Goal: Task Accomplishment & Management: Use online tool/utility

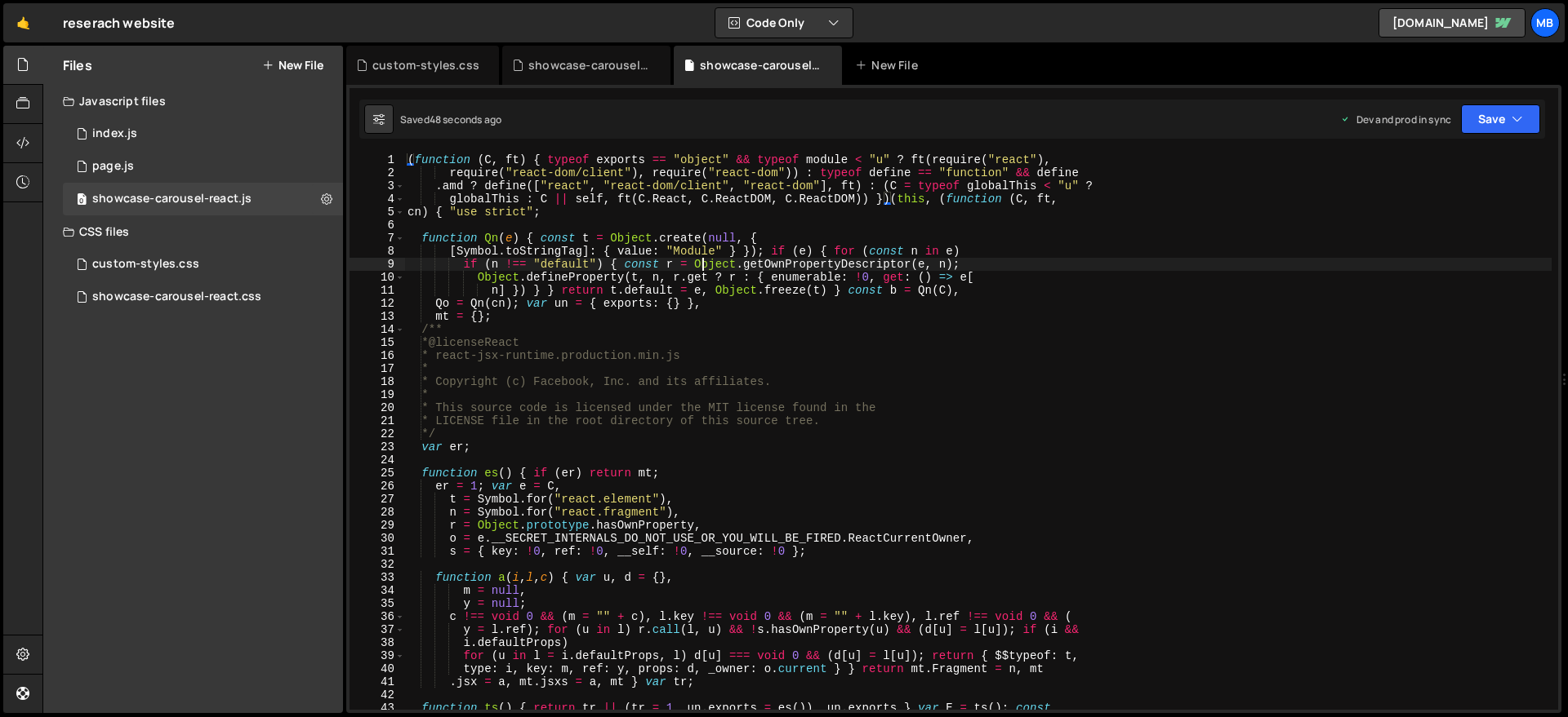
click at [705, 266] on div "( function ( C , ft ) { typeof exports == "object" && typeof module < "u" ? ft …" at bounding box center [978, 444] width 1147 height 583
type textarea "window.initCarousel = Uo, window.MyCarousel = { init: Uo } }));"
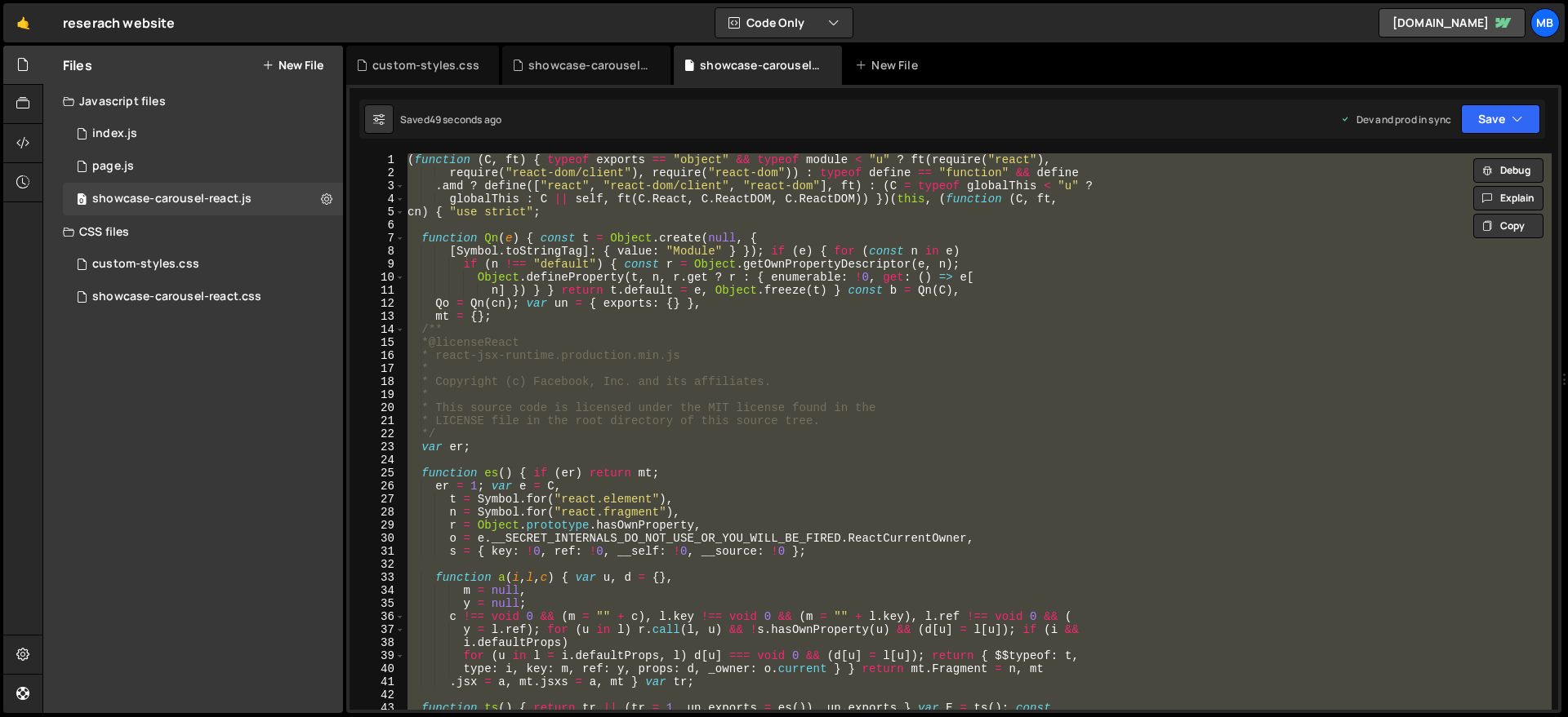
paste textarea
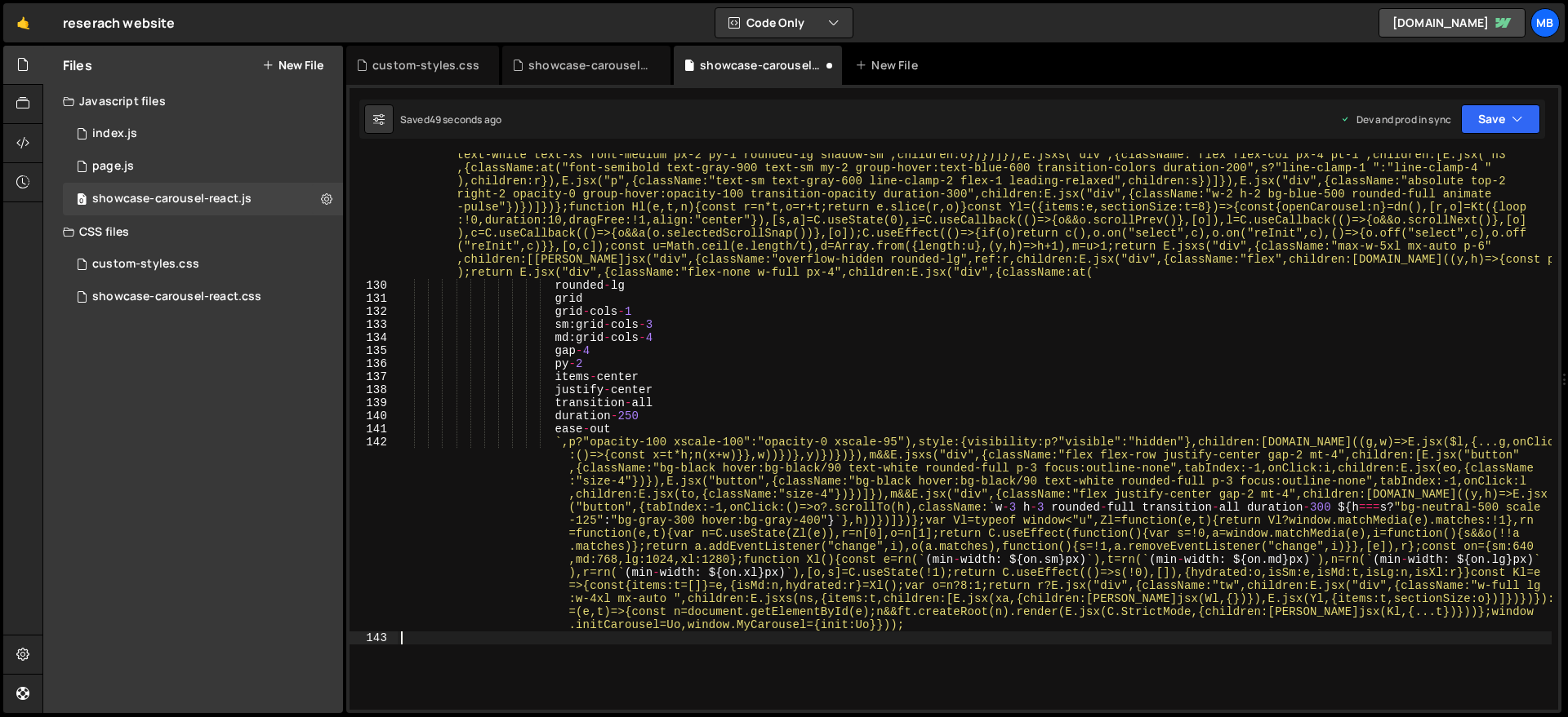
scroll to position [12072, 0]
click at [1523, 108] on button "Save" at bounding box center [1499, 120] width 79 height 30
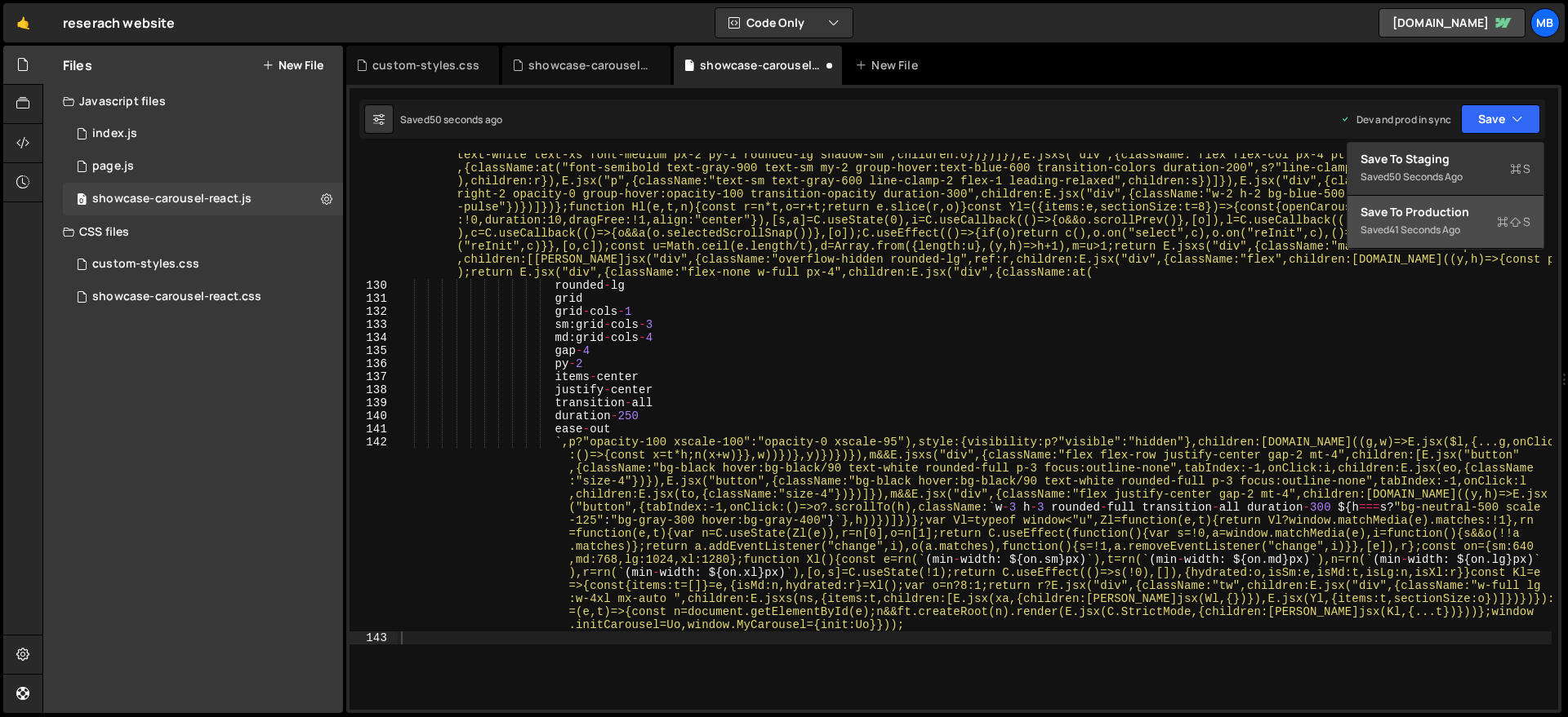
click at [1433, 225] on div "41 seconds ago" at bounding box center [1424, 229] width 71 height 14
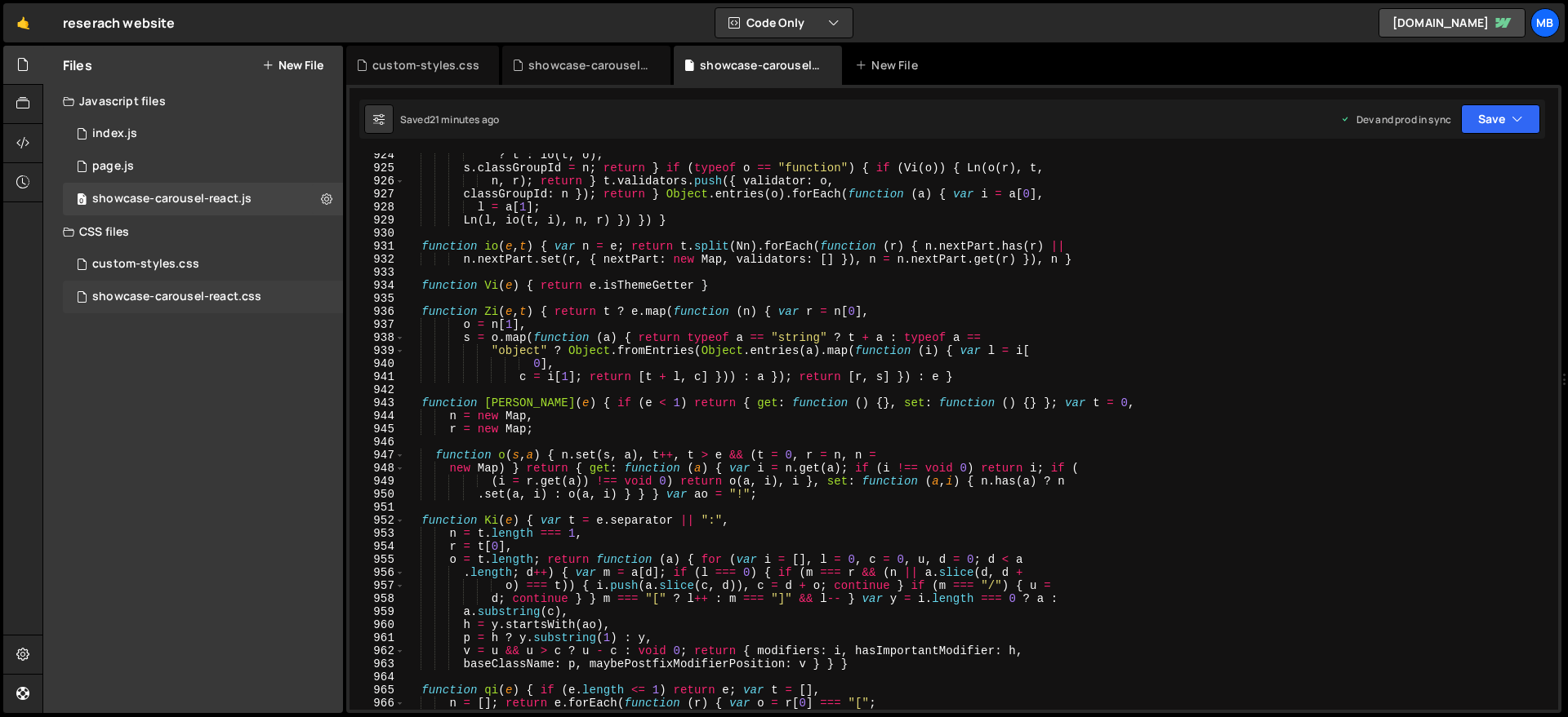
click at [229, 294] on div "showcase-carousel-react.css" at bounding box center [176, 297] width 169 height 15
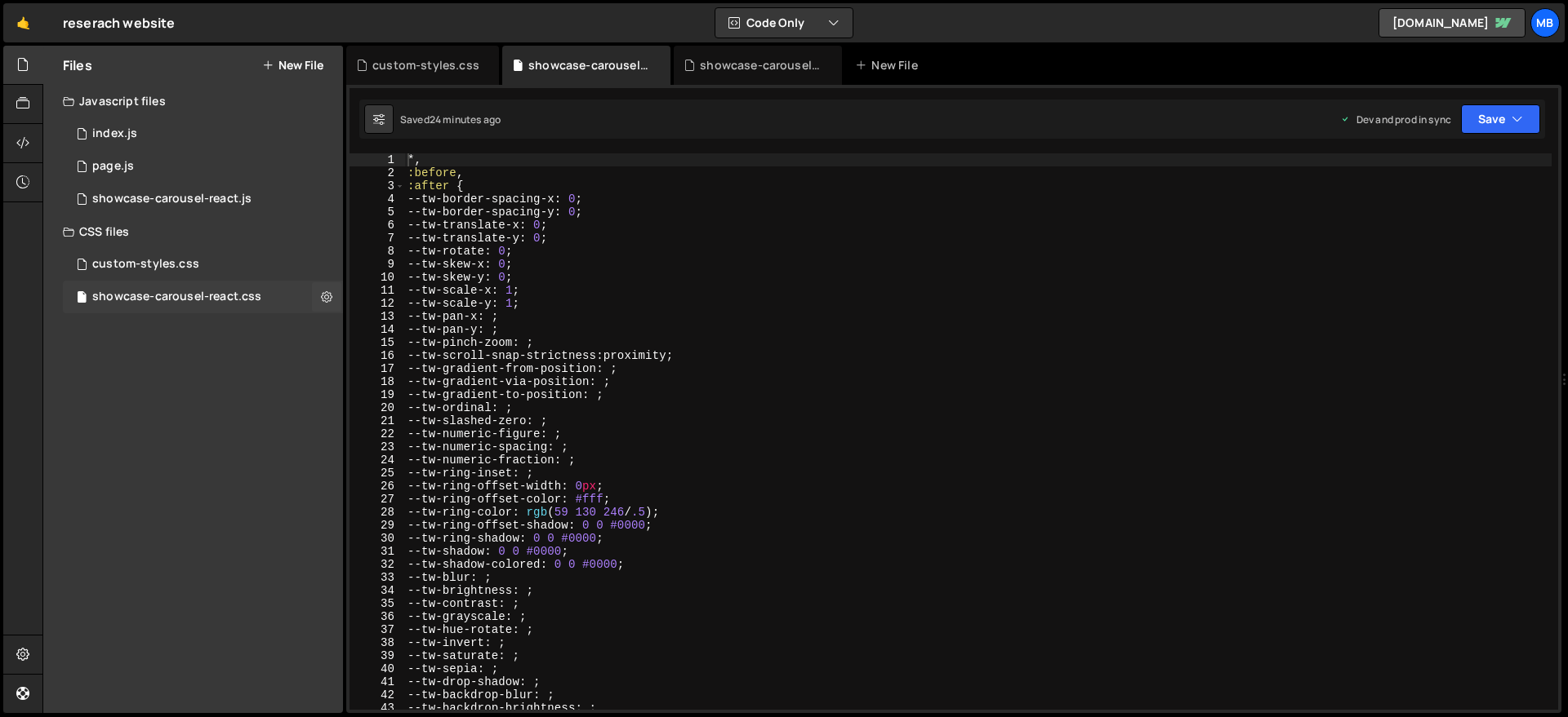
click at [187, 306] on div "showcase-carousel-react.css 0" at bounding box center [203, 297] width 280 height 32
click at [754, 304] on div "*, :before , :after { --tw-border-spacing-x : 0 ; --tw-border-spacing-y : 0 ; -…" at bounding box center [978, 444] width 1147 height 583
type textarea "}"
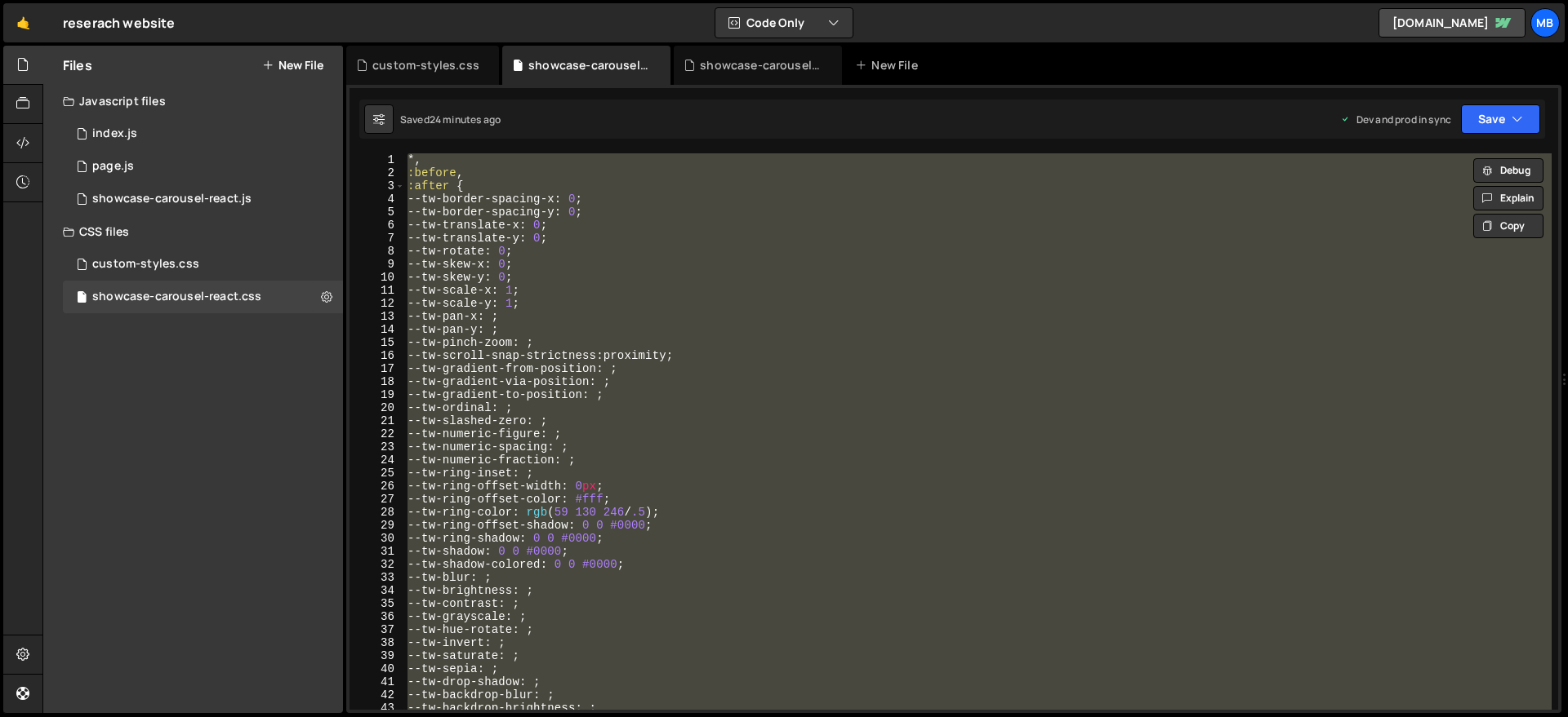
paste textarea
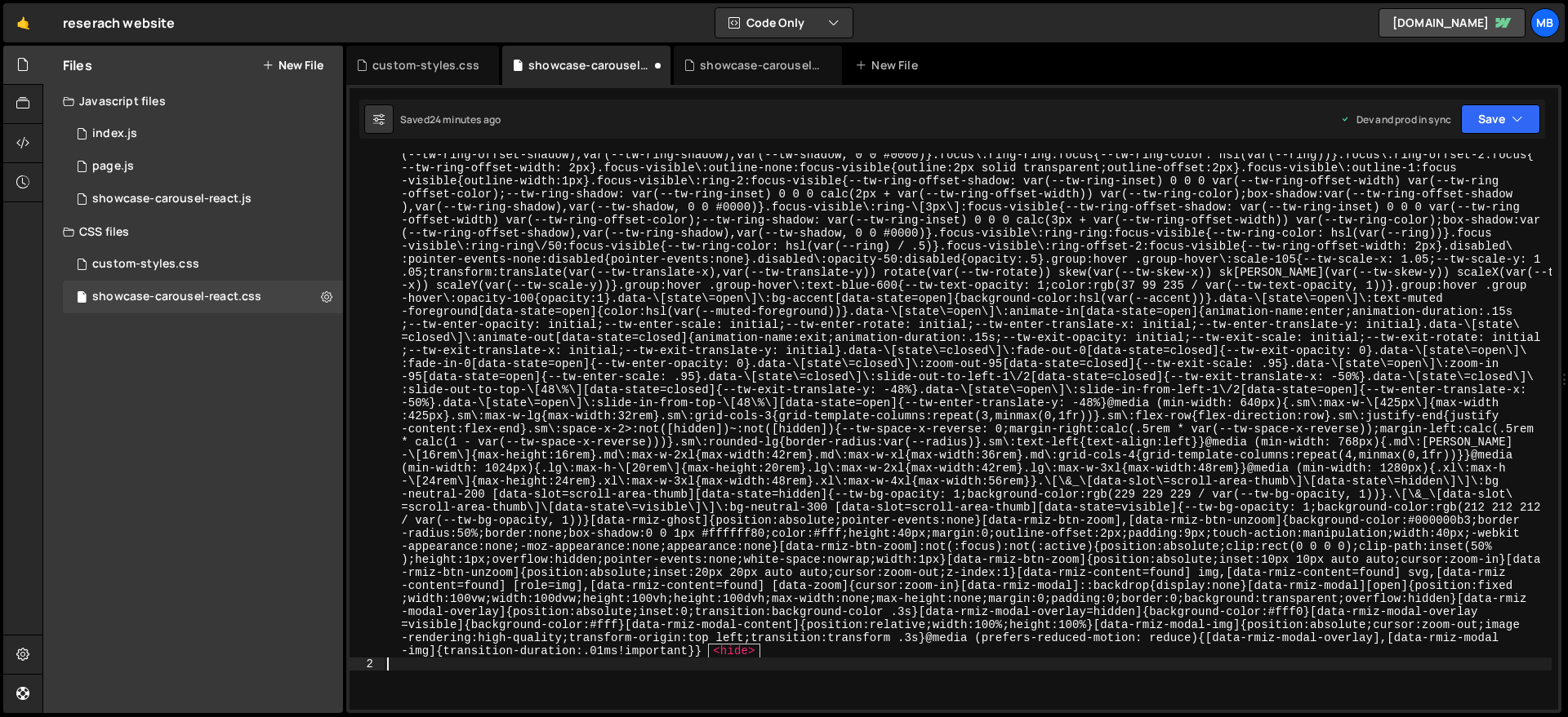
scroll to position [1886, 0]
type textarea ":before,"
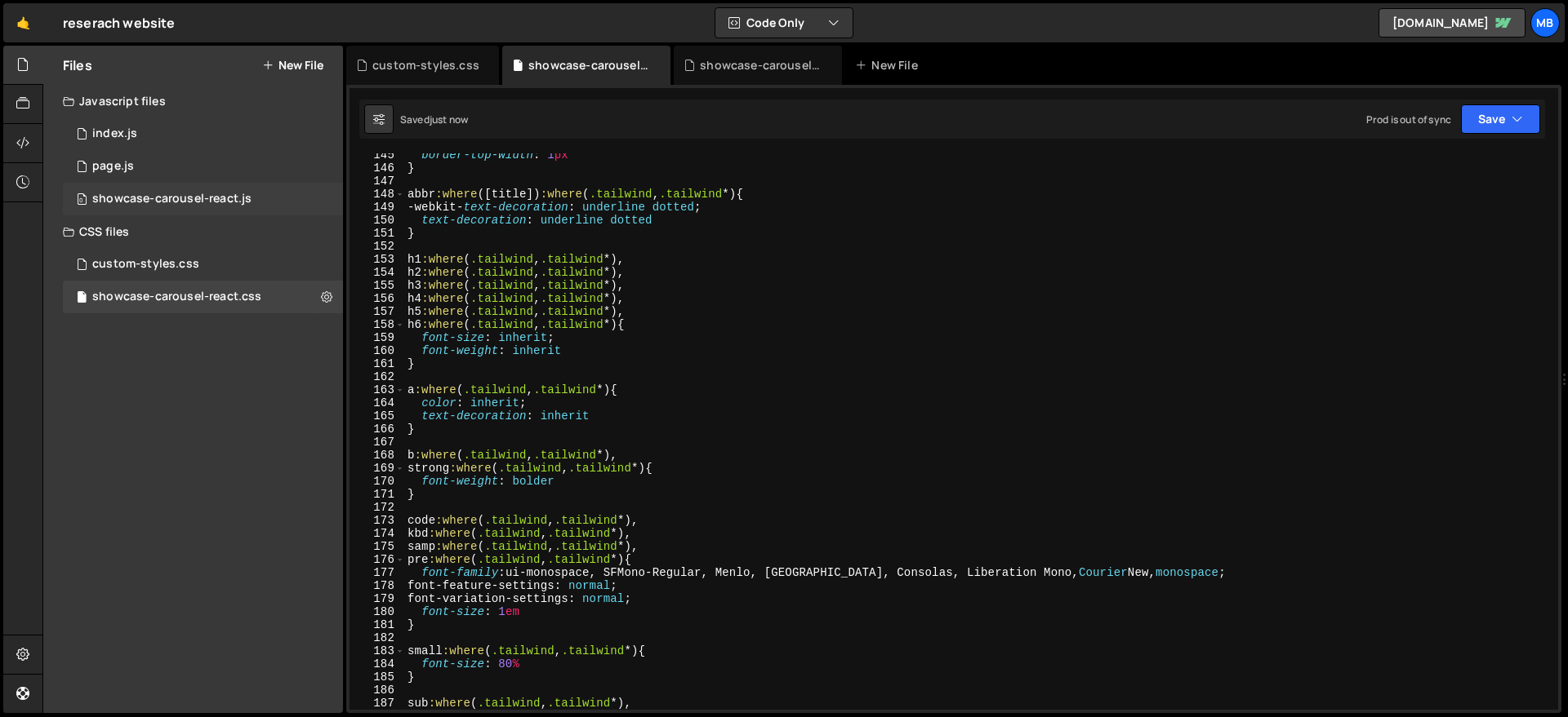
click at [256, 202] on div "0 showcase-carousel-react.js 0" at bounding box center [203, 198] width 280 height 32
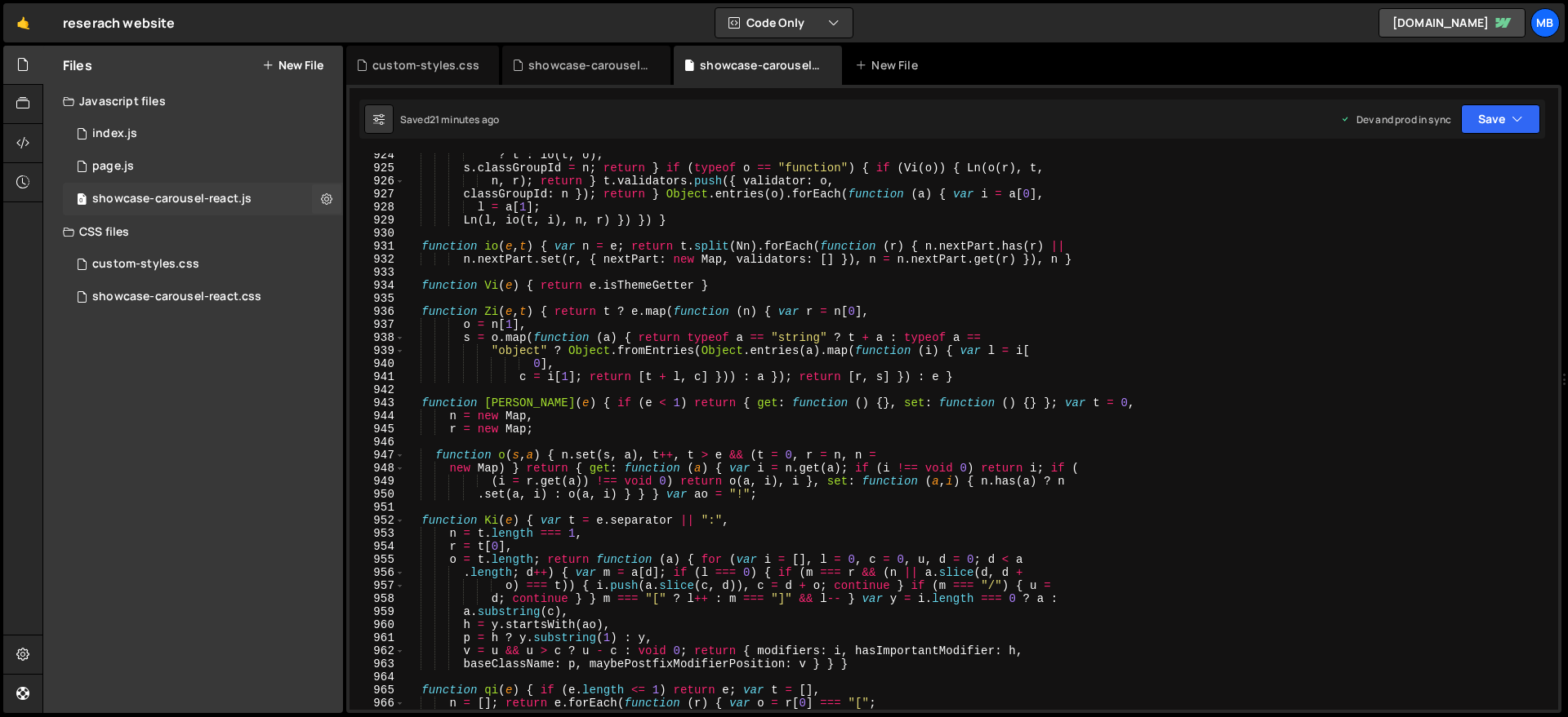
click at [245, 185] on div "0 showcase-carousel-react.js 0" at bounding box center [203, 198] width 280 height 32
click at [622, 233] on div """ ? t : io ( t , o ) ; s . classGroupId = n ; return } if ( typeof o == "funct…" at bounding box center [978, 440] width 1147 height 583
type textarea "window.initCarousel = Uo, window.MyCarousel = { init: Uo } }));"
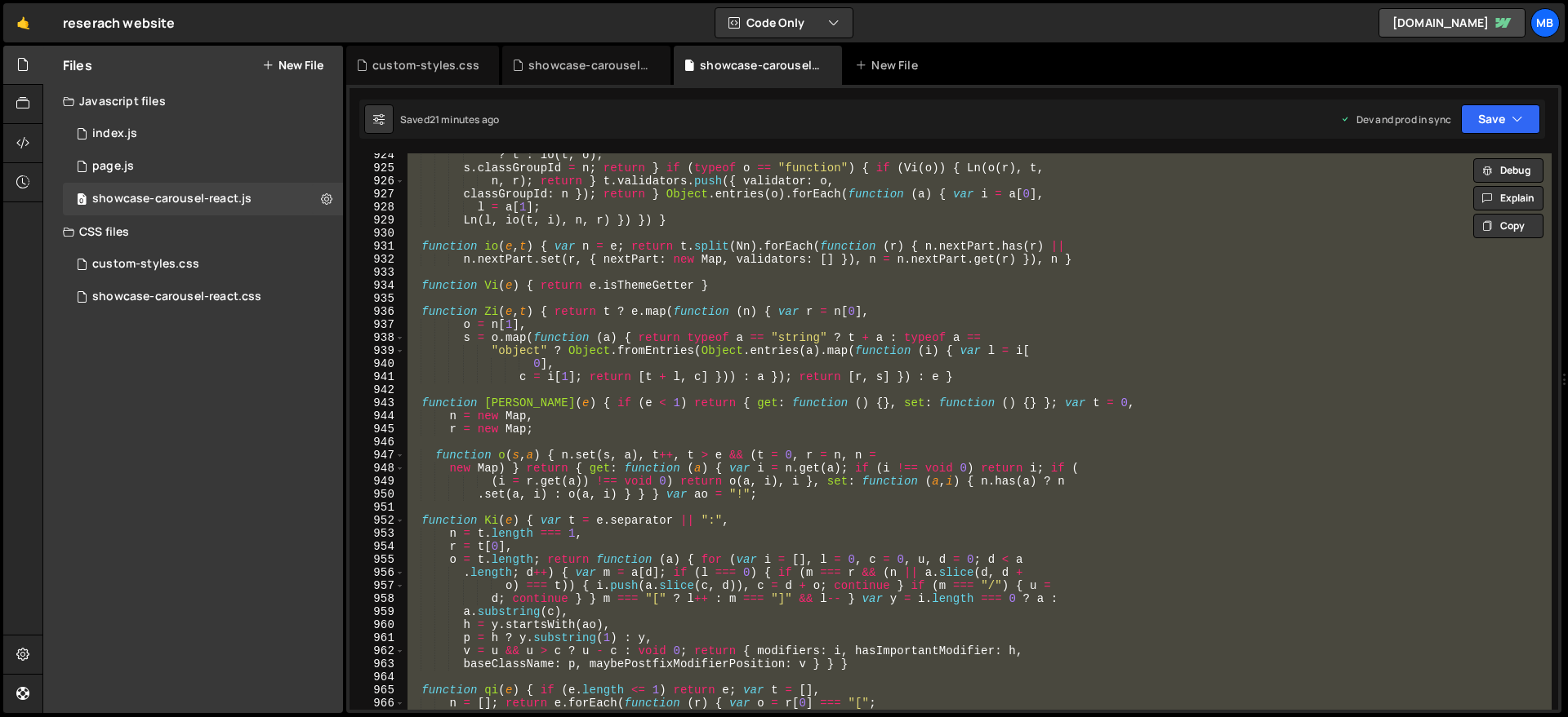
paste textarea
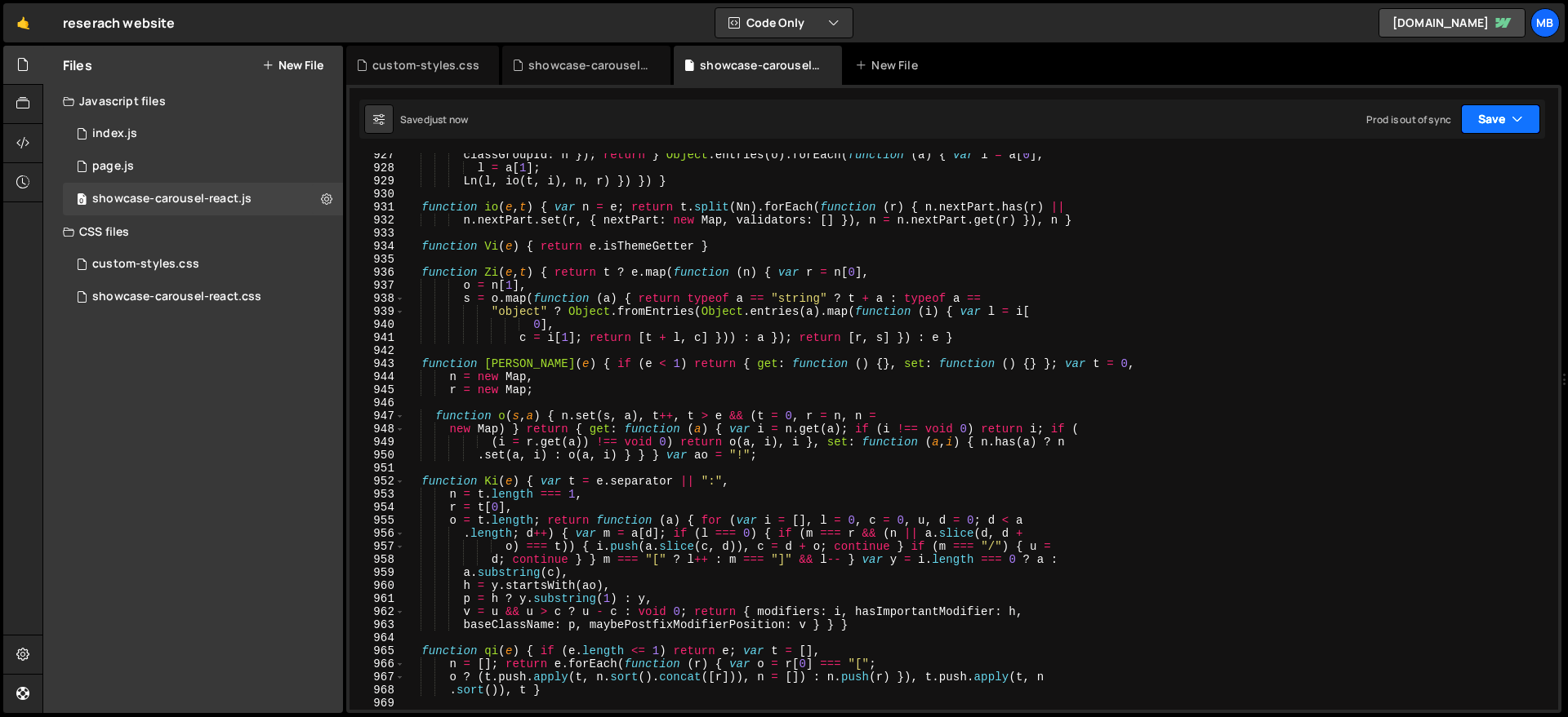
click at [1507, 111] on button "Save" at bounding box center [1499, 120] width 79 height 30
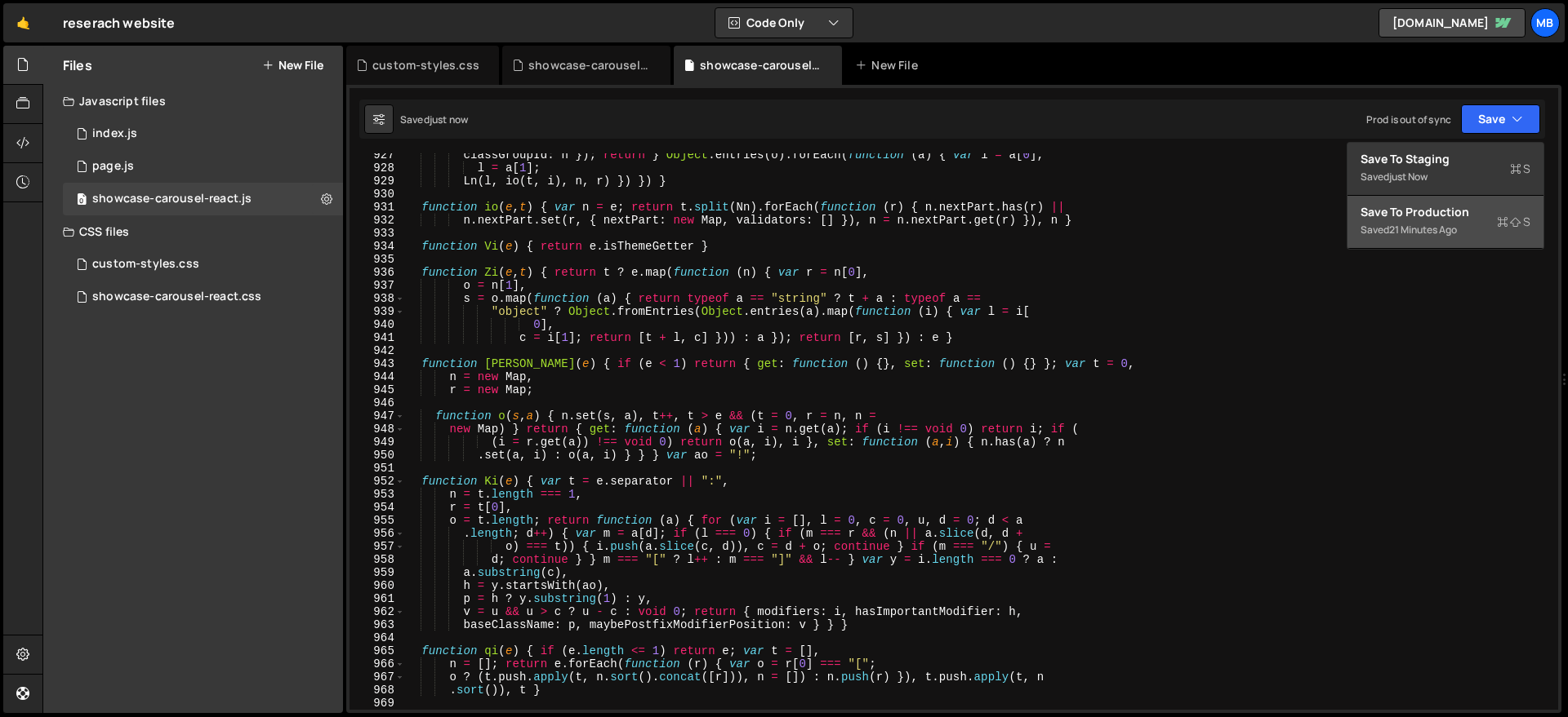
click at [1450, 224] on div "21 minutes ago" at bounding box center [1422, 229] width 68 height 14
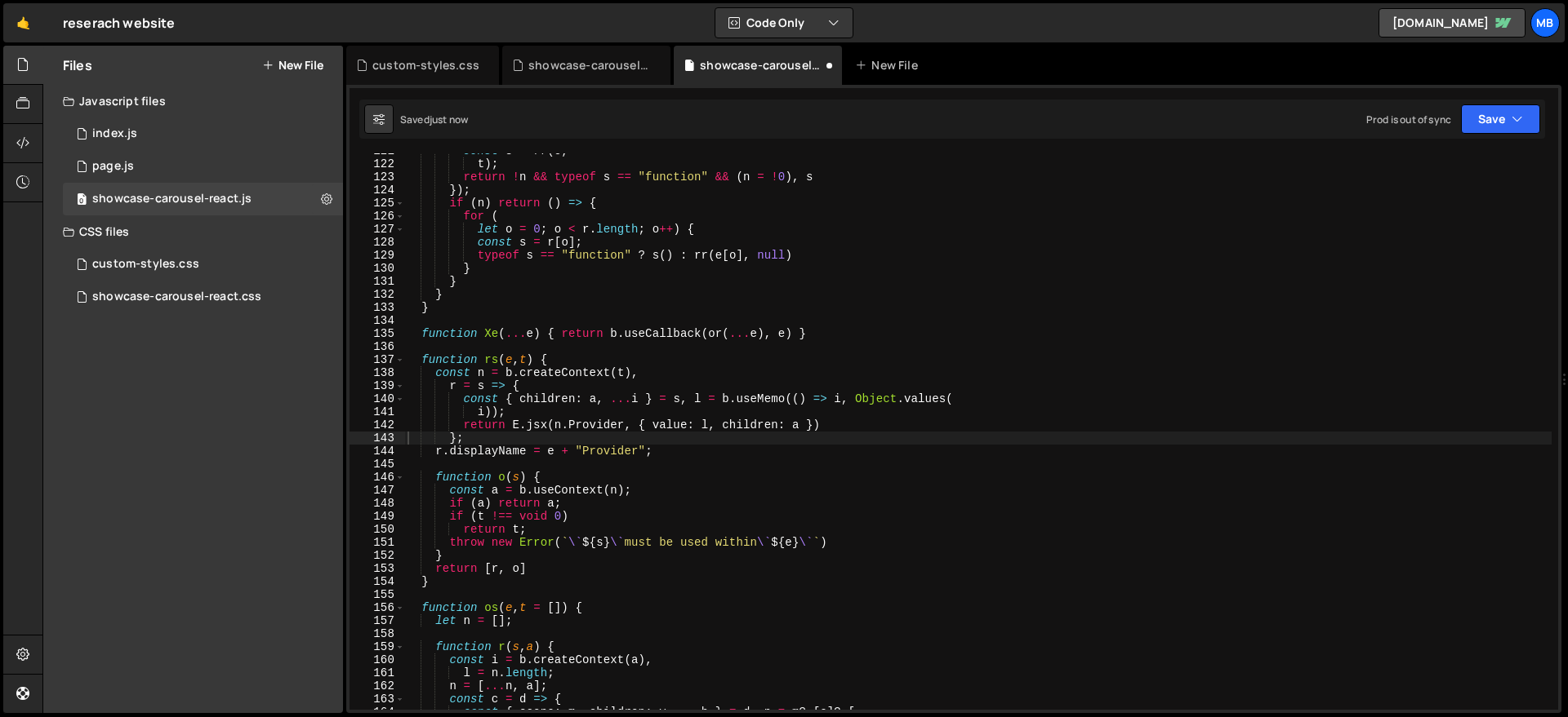
scroll to position [511, 0]
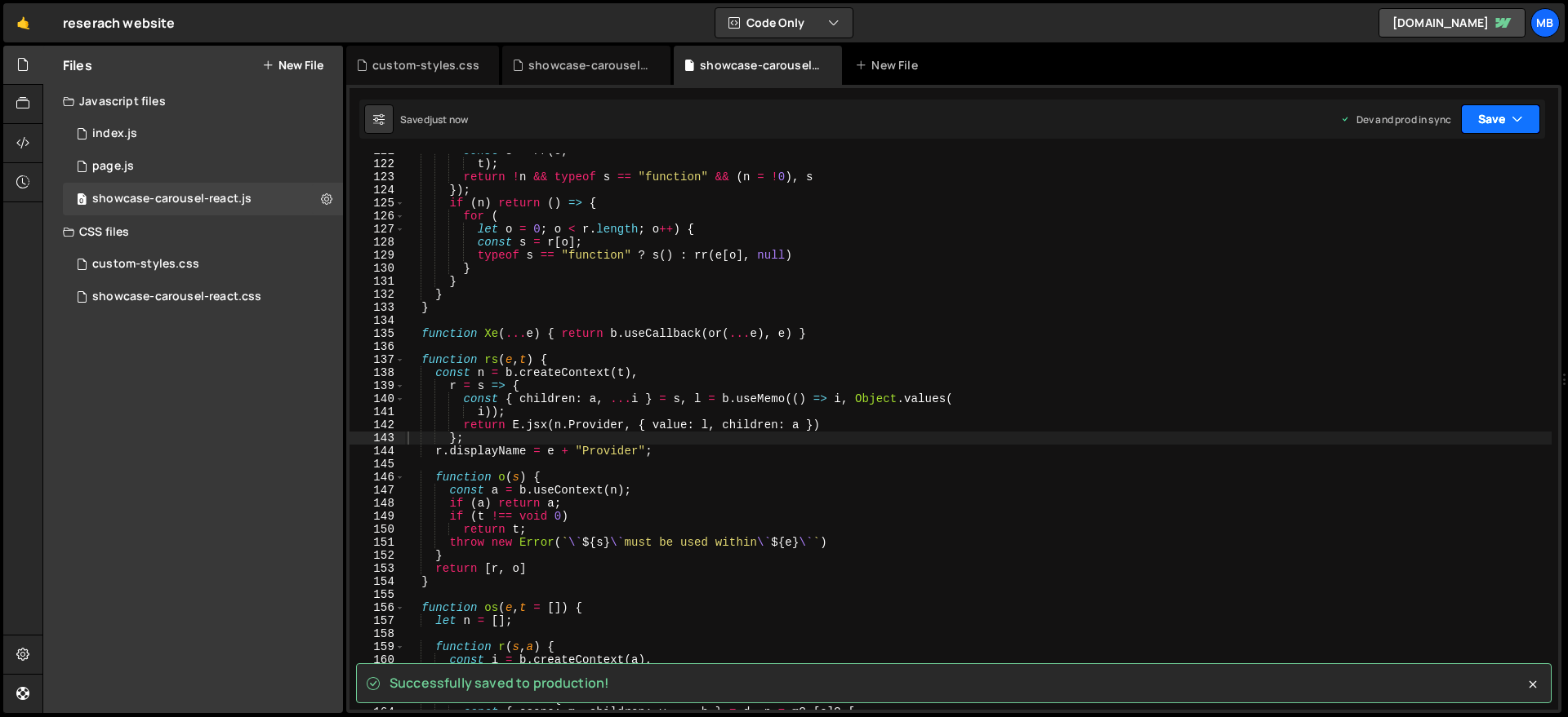
click at [1501, 120] on button "Save" at bounding box center [1499, 120] width 79 height 30
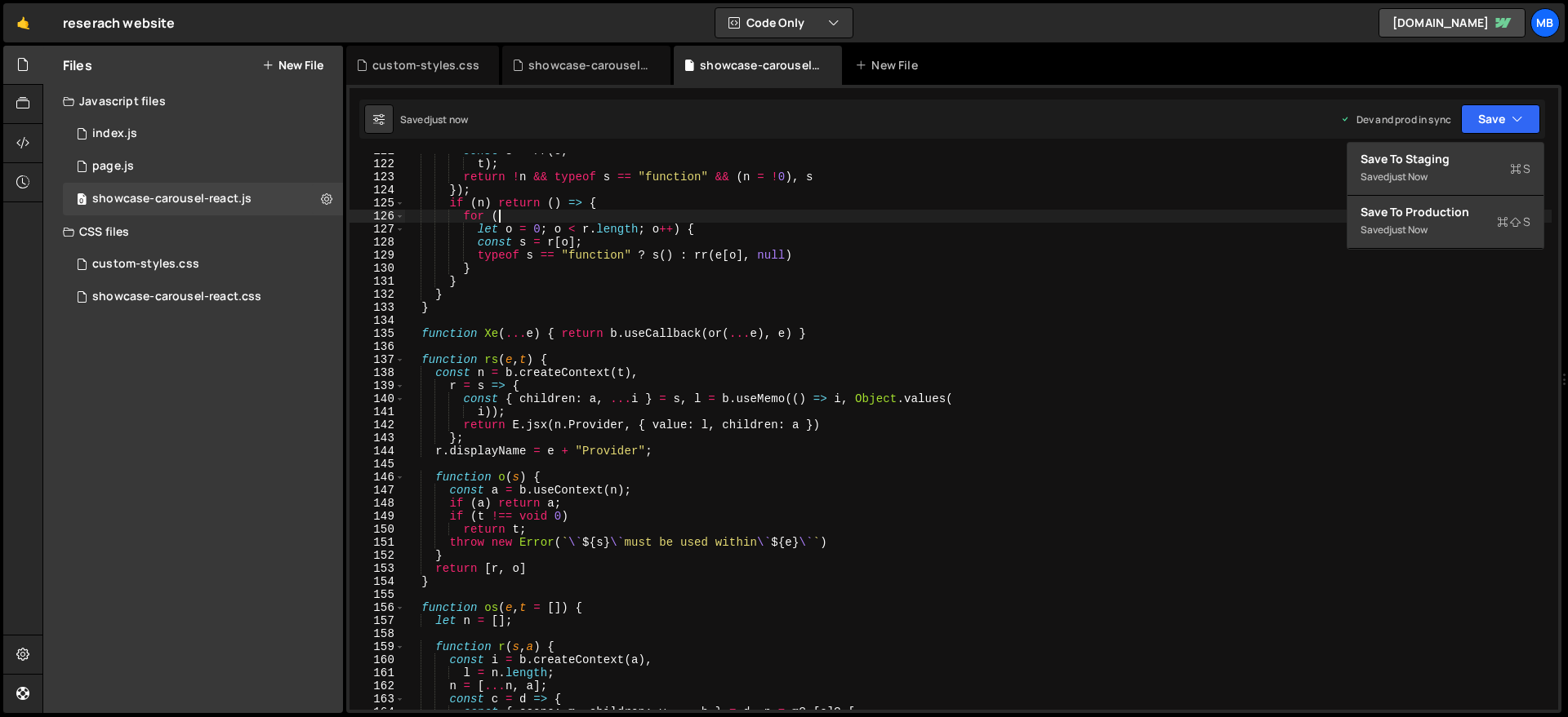
click at [914, 214] on div "const s = rr ( o , t ) ; return ! n && typeof s == "function" && ( n = ! 0 ) , …" at bounding box center [978, 436] width 1147 height 583
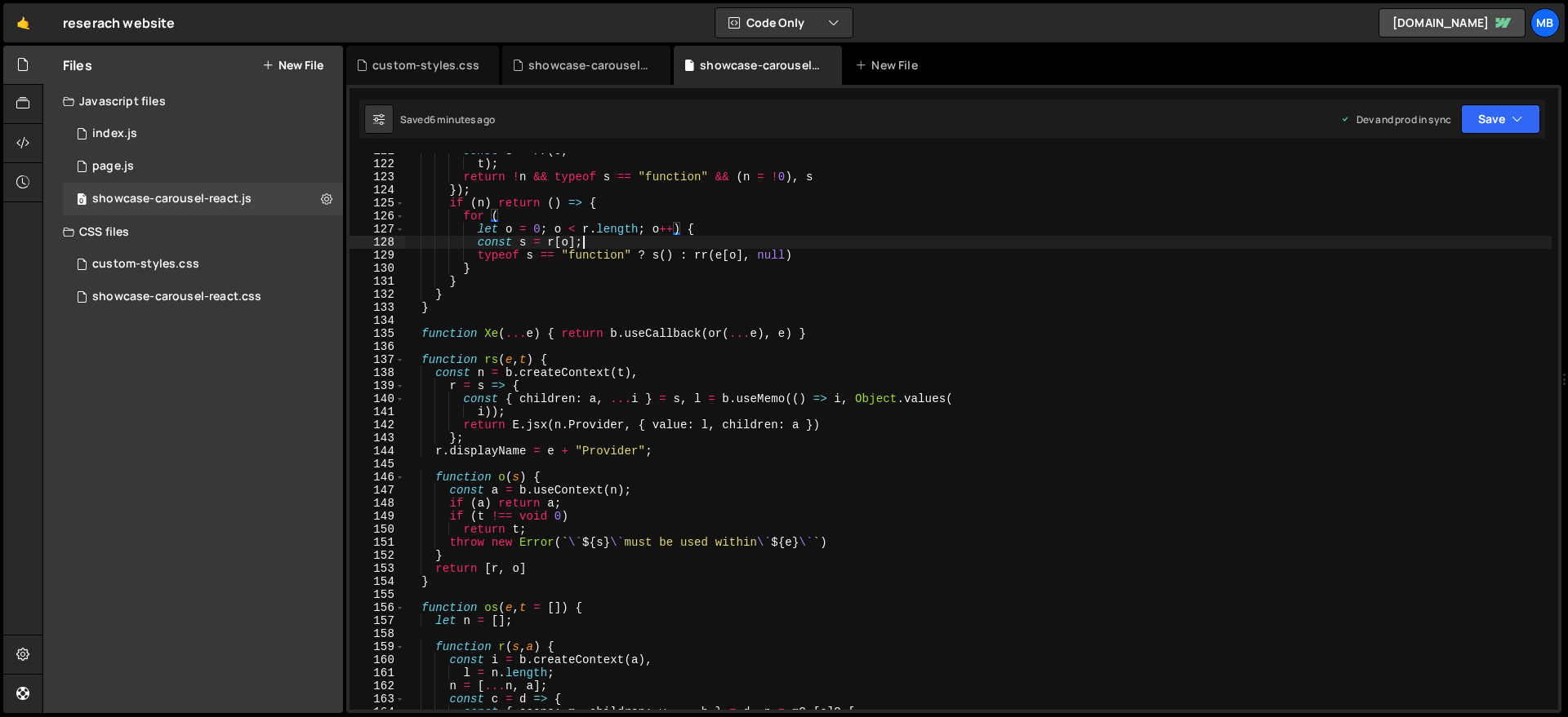
click at [650, 242] on div "const s = rr ( o , t ) ; return ! n && typeof s == "function" && ( n = ! 0 ) , …" at bounding box center [978, 436] width 1147 height 583
type textarea "}));"
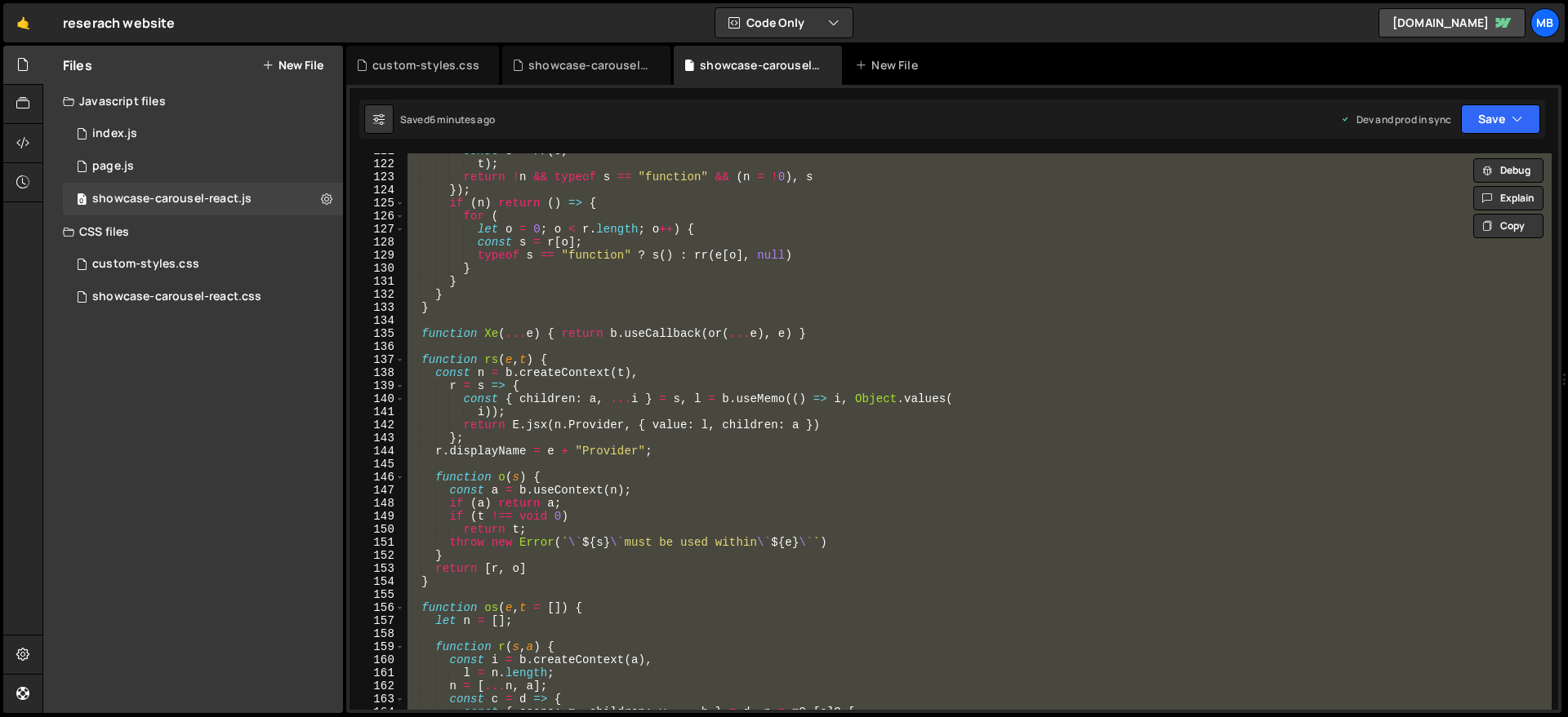
paste textarea
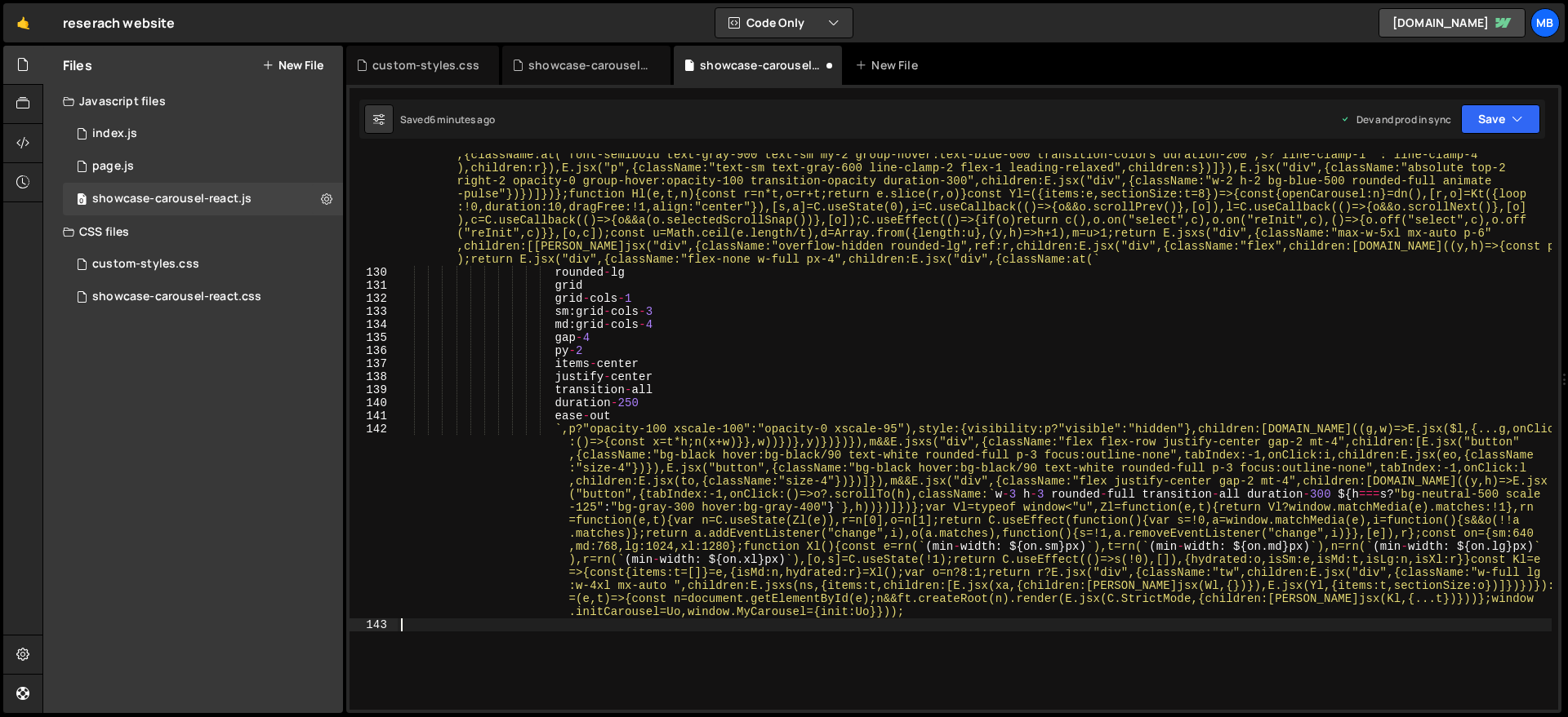
type textarea "...i), l } : o && (n[r] = o) : r === "style" ? n[r] = { ...o, ...s } : r ==="
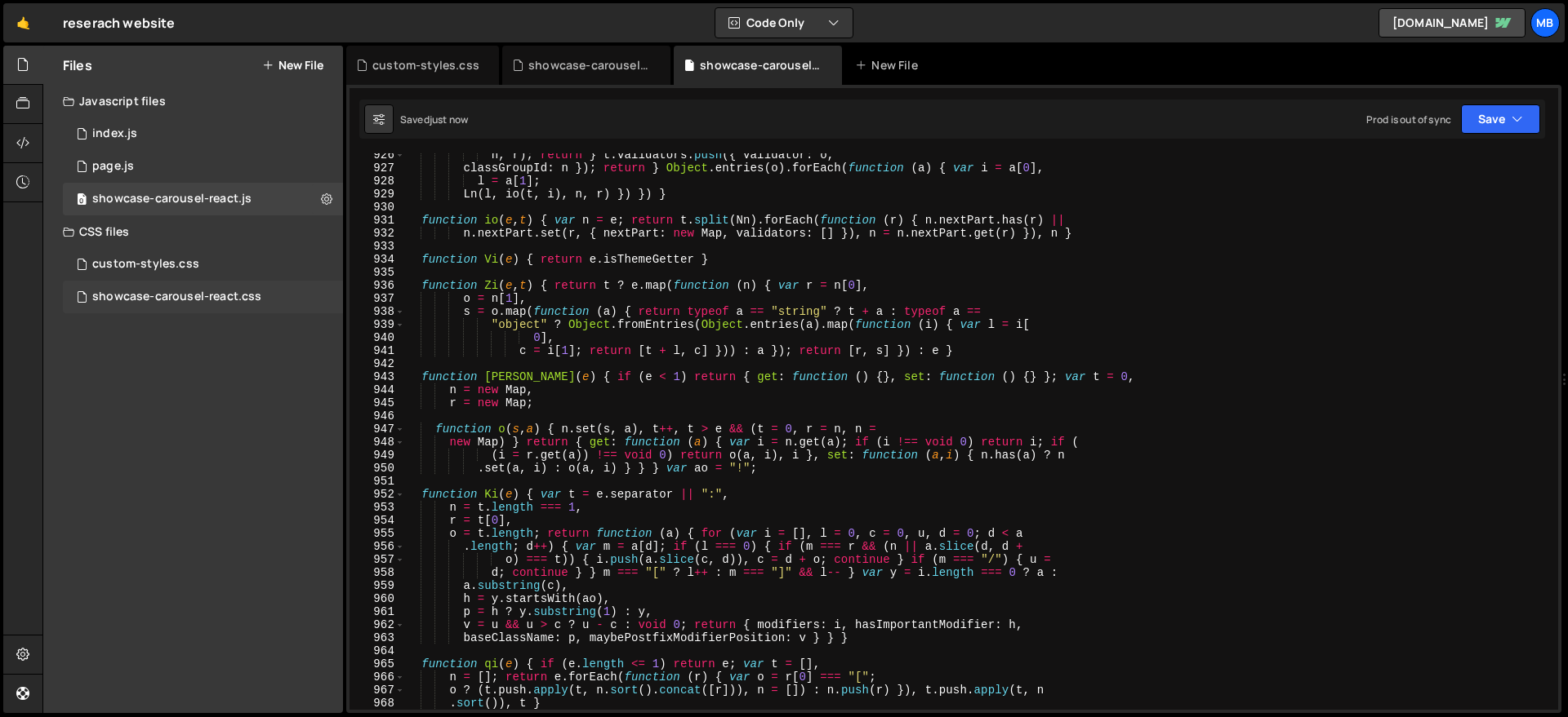
click at [258, 290] on div "showcase-carousel-react.css 0" at bounding box center [203, 297] width 280 height 32
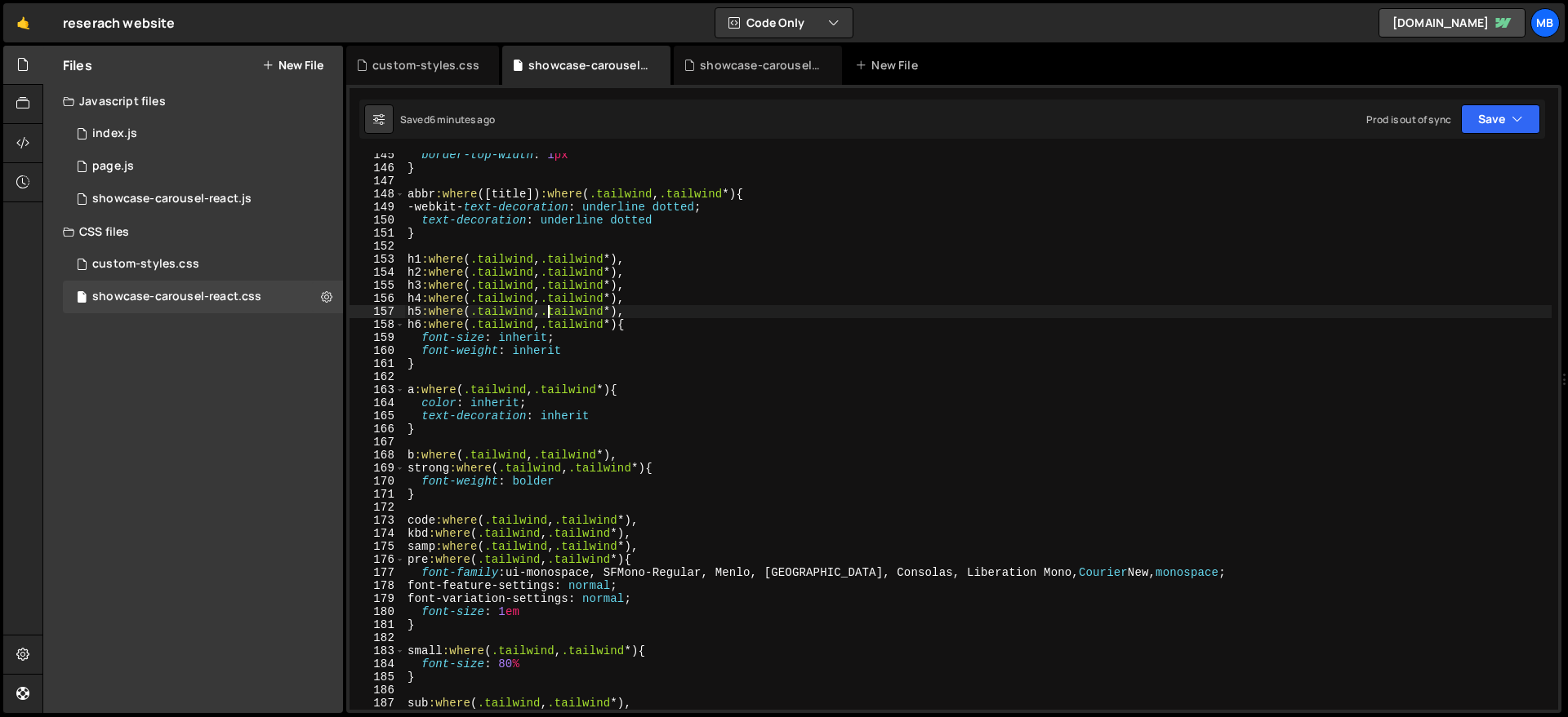
click at [547, 315] on div "border-top-width : 1 px } abbr :where ([ title ]) :where ( .tailwind , .tailwin…" at bounding box center [978, 440] width 1147 height 583
type textarea "}"
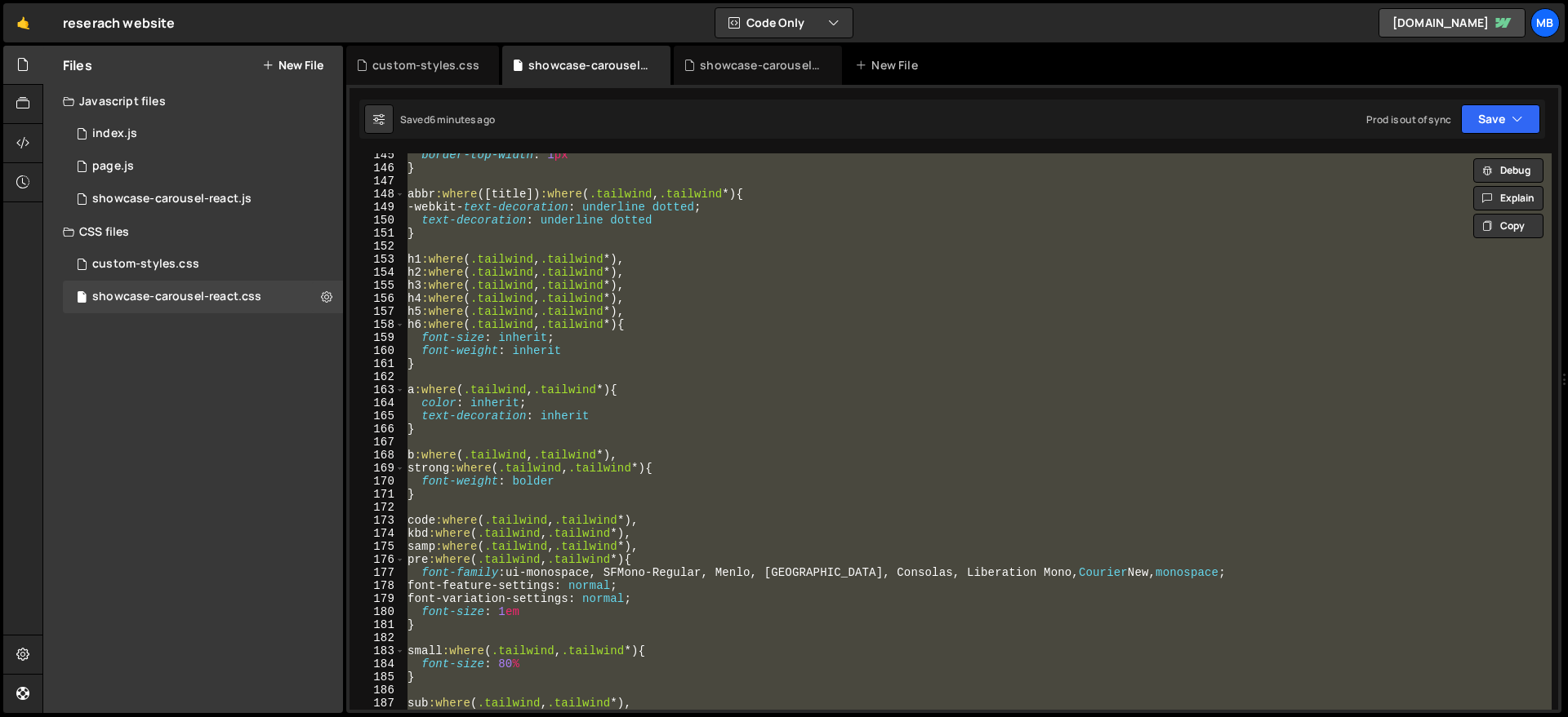
paste textarea
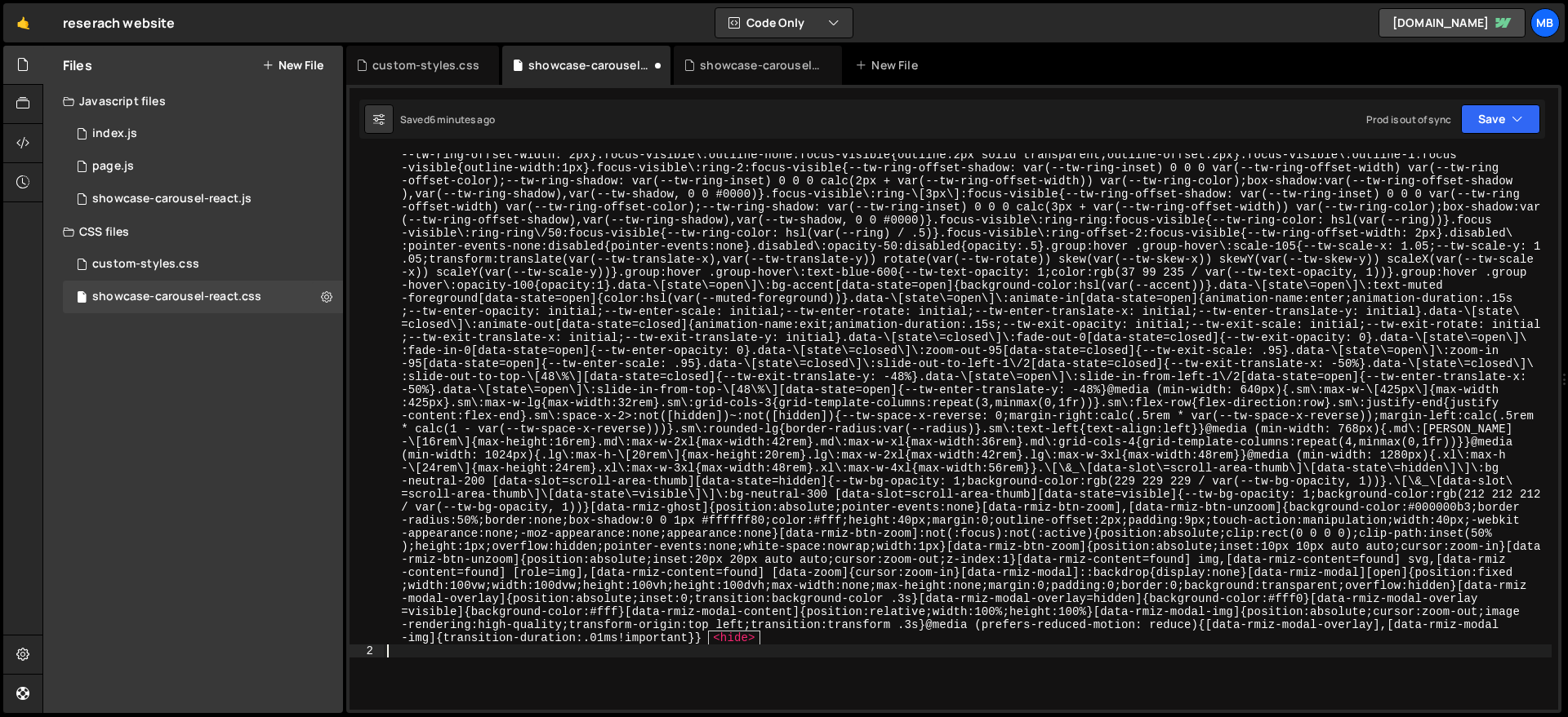
type textarea ":before,"
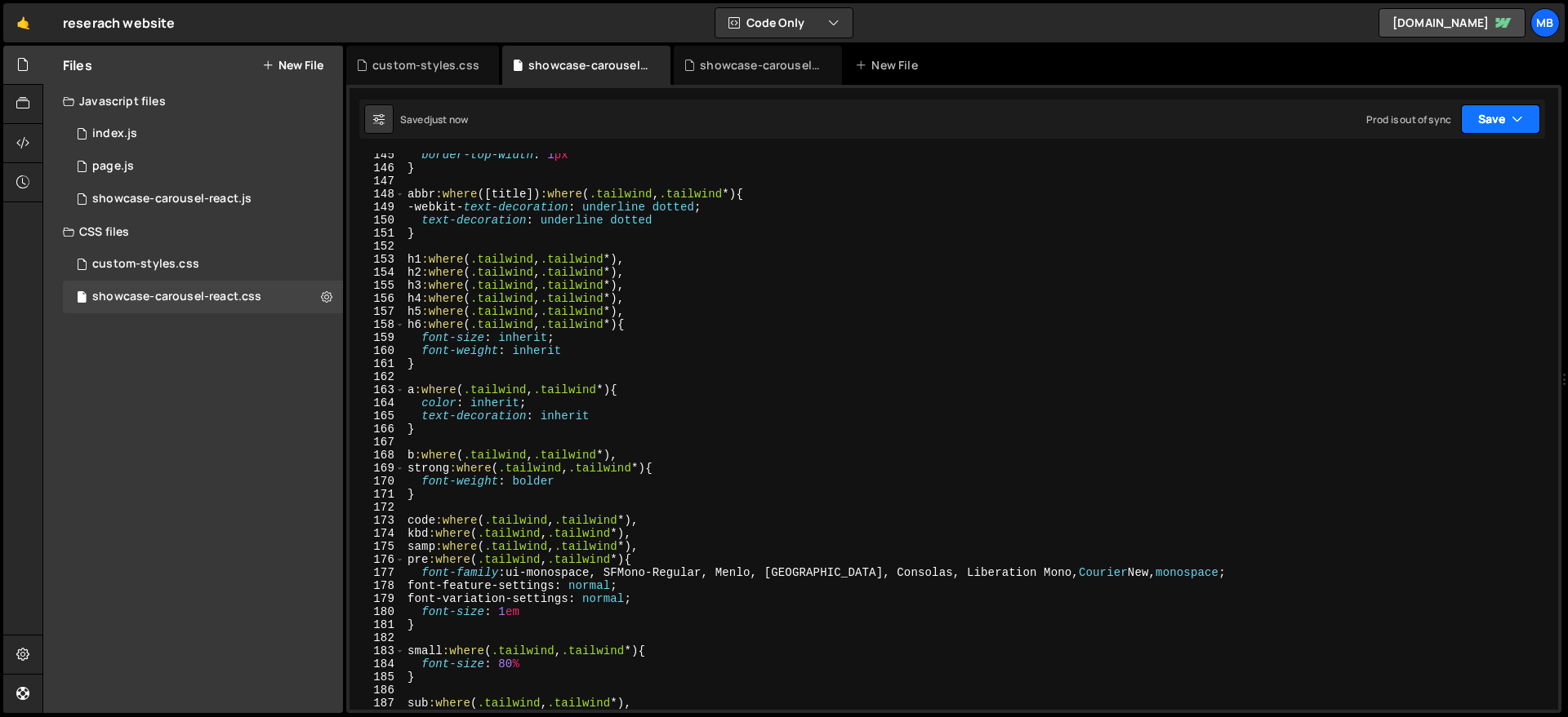
click at [1497, 128] on button "Save" at bounding box center [1499, 120] width 79 height 30
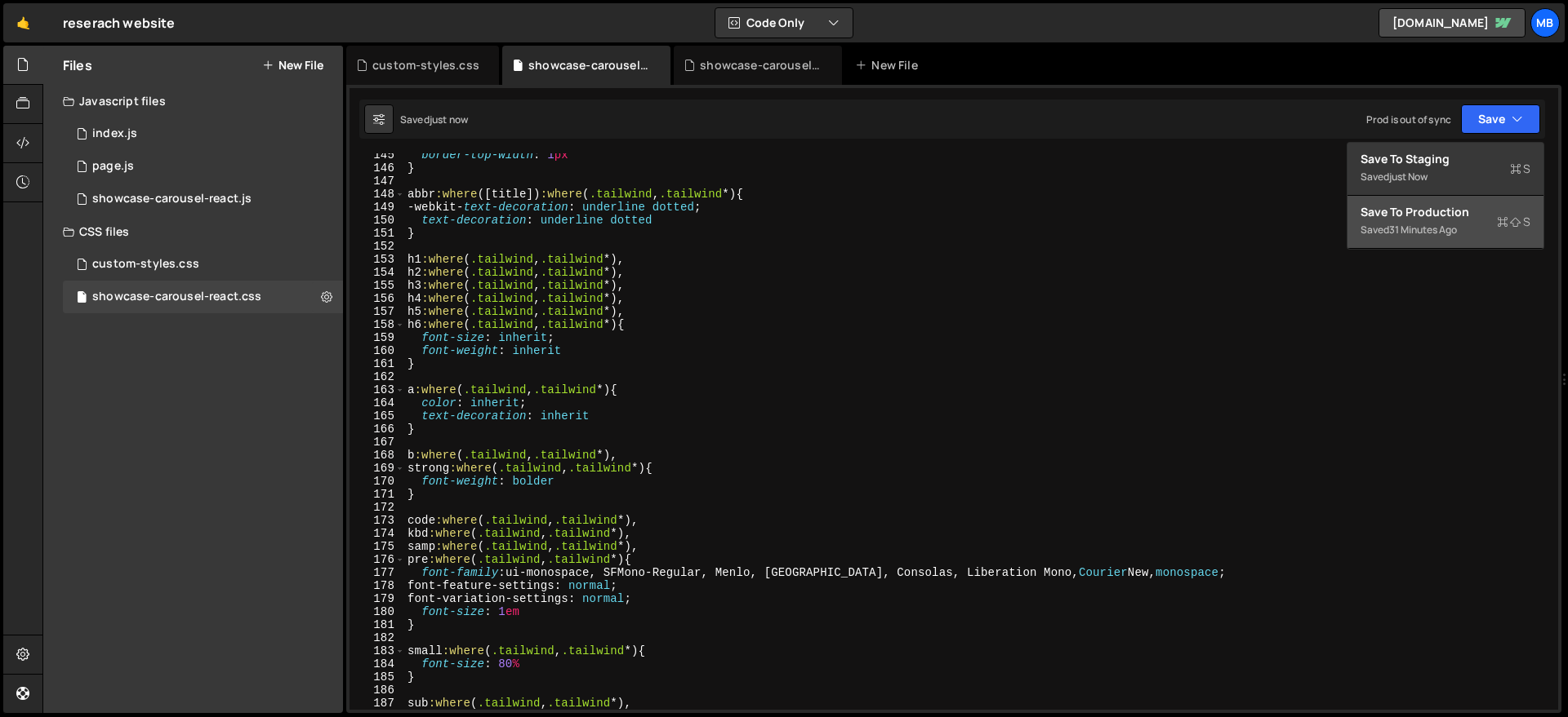
click at [1457, 224] on div "31 minutes ago" at bounding box center [1422, 229] width 68 height 14
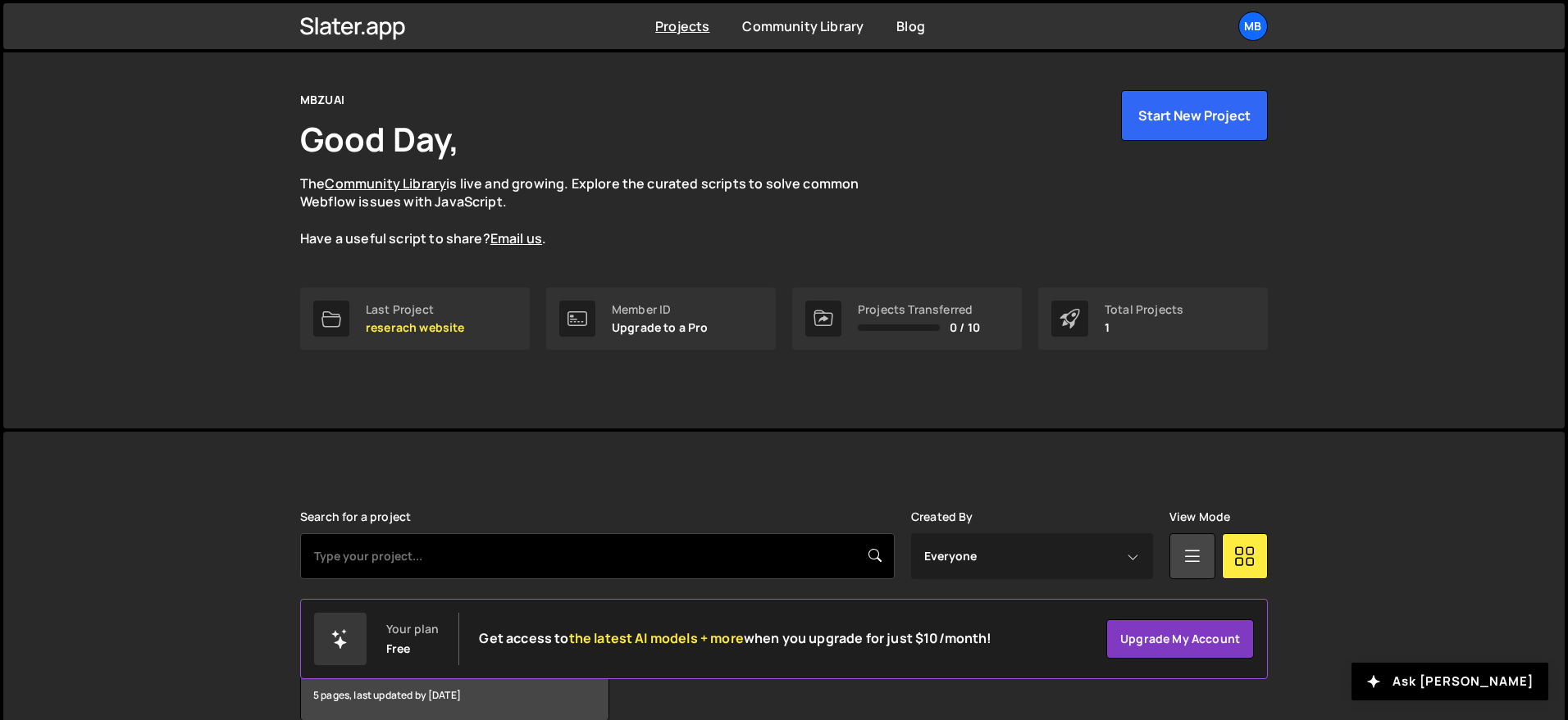
scroll to position [124, 0]
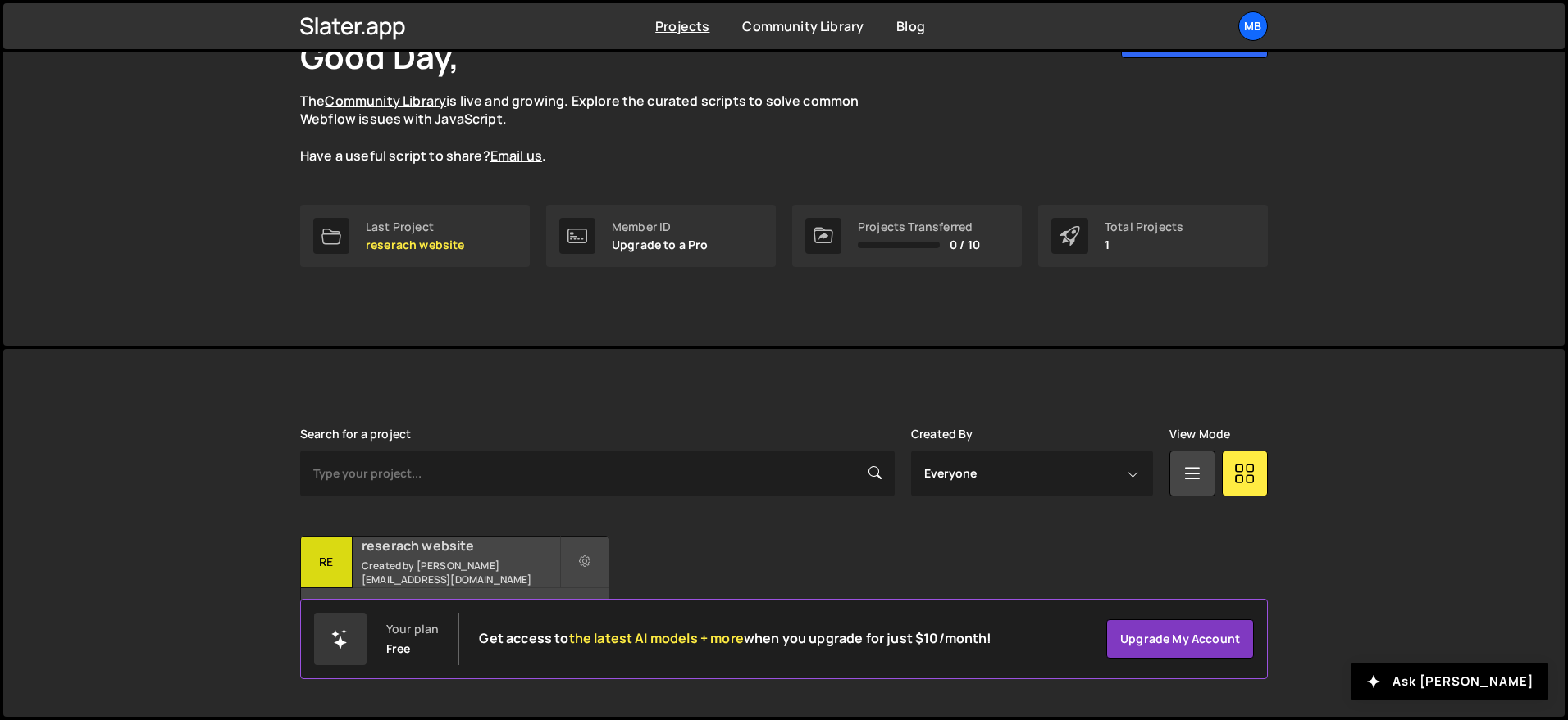
click at [400, 549] on h2 "reserach website" at bounding box center [460, 545] width 198 height 18
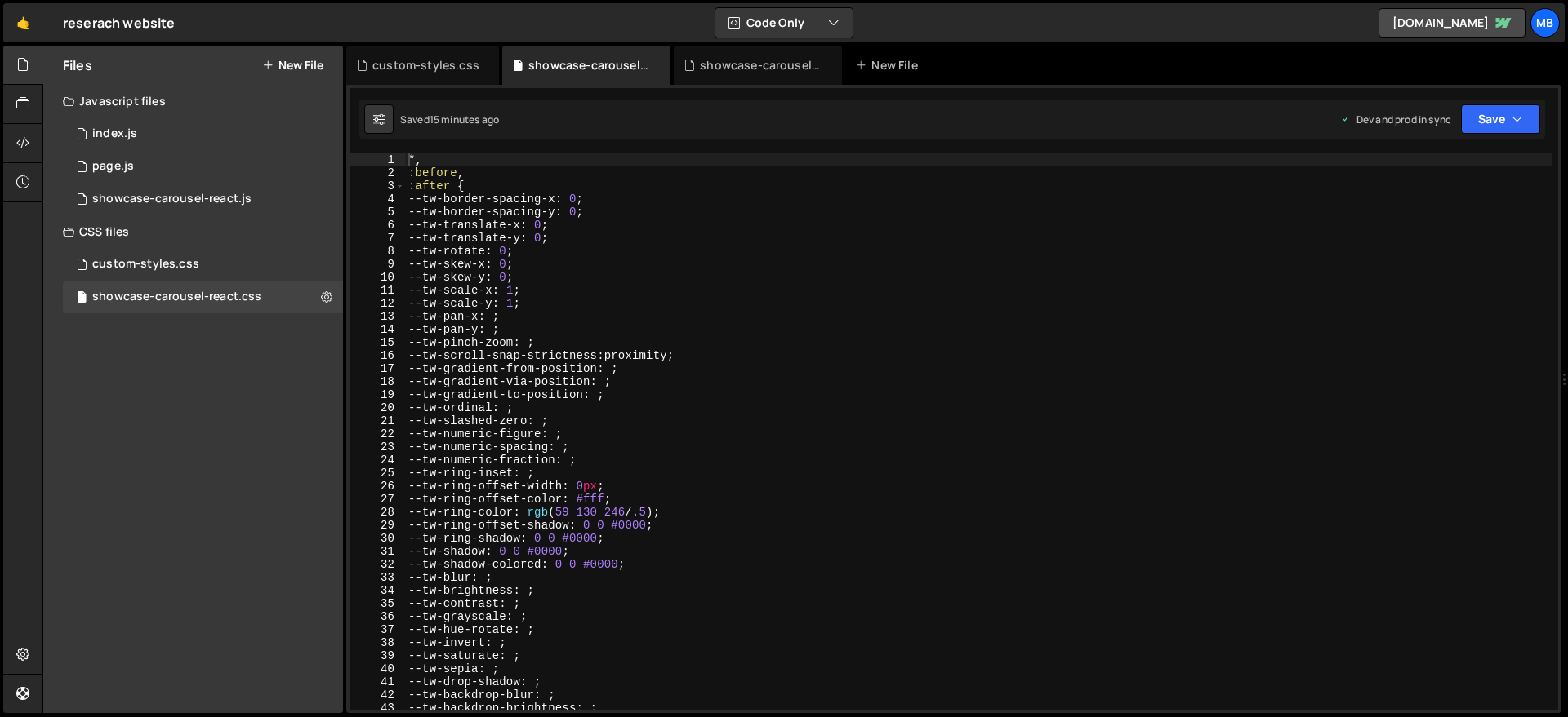
click at [668, 323] on div "*, :before , :after { --tw-border-spacing-x : 0 ; --tw-border-spacing-y : 0 ; -…" at bounding box center [977, 444] width 1146 height 583
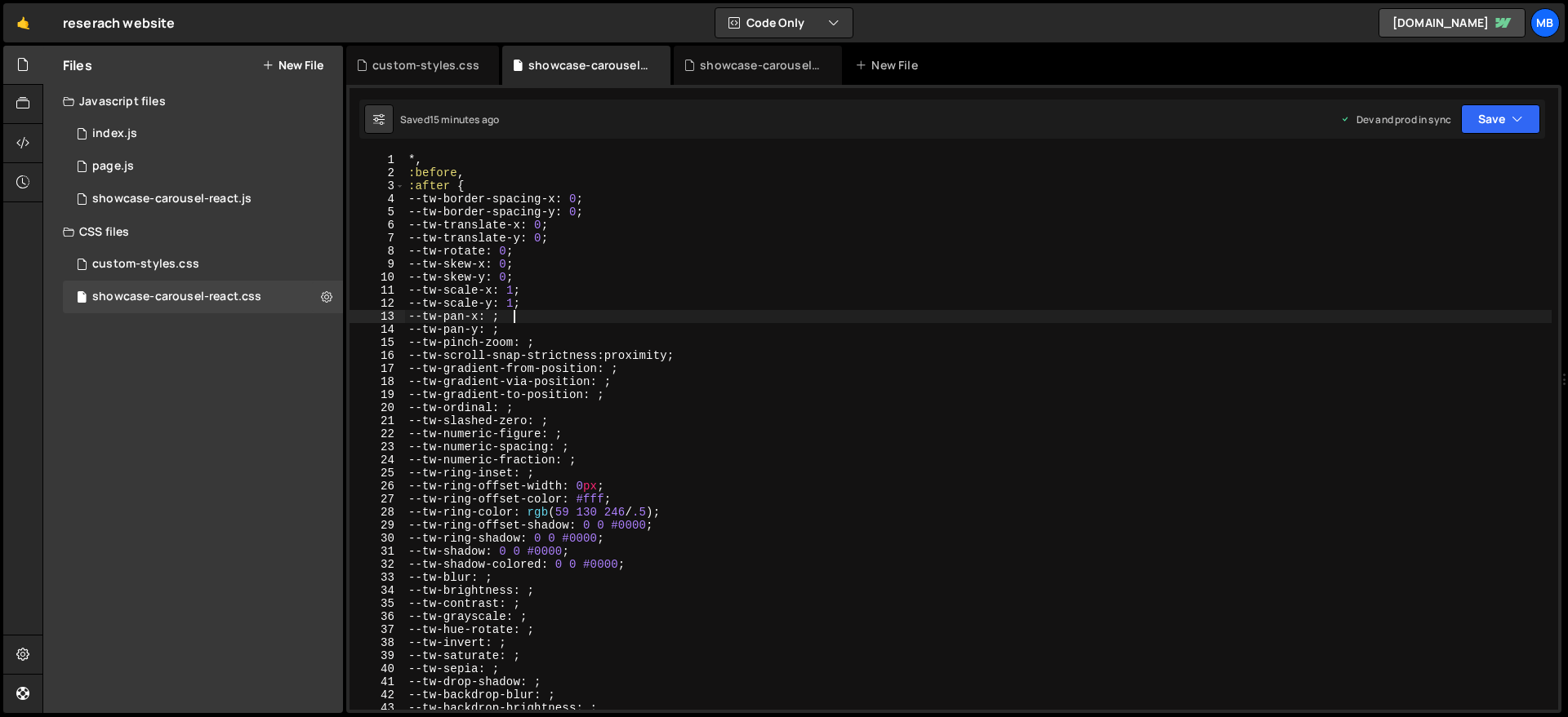
type textarea "}"
paste textarea
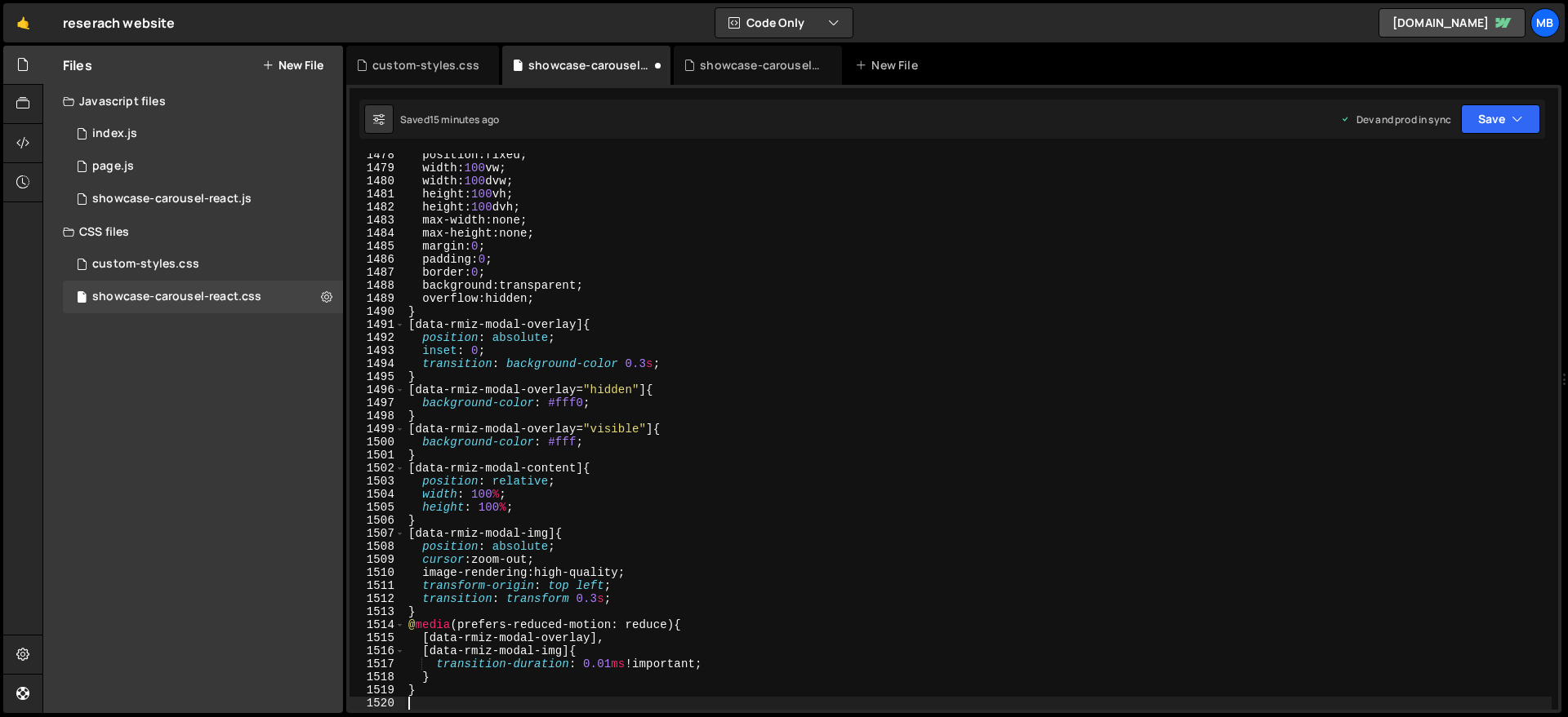
scroll to position [19294, 0]
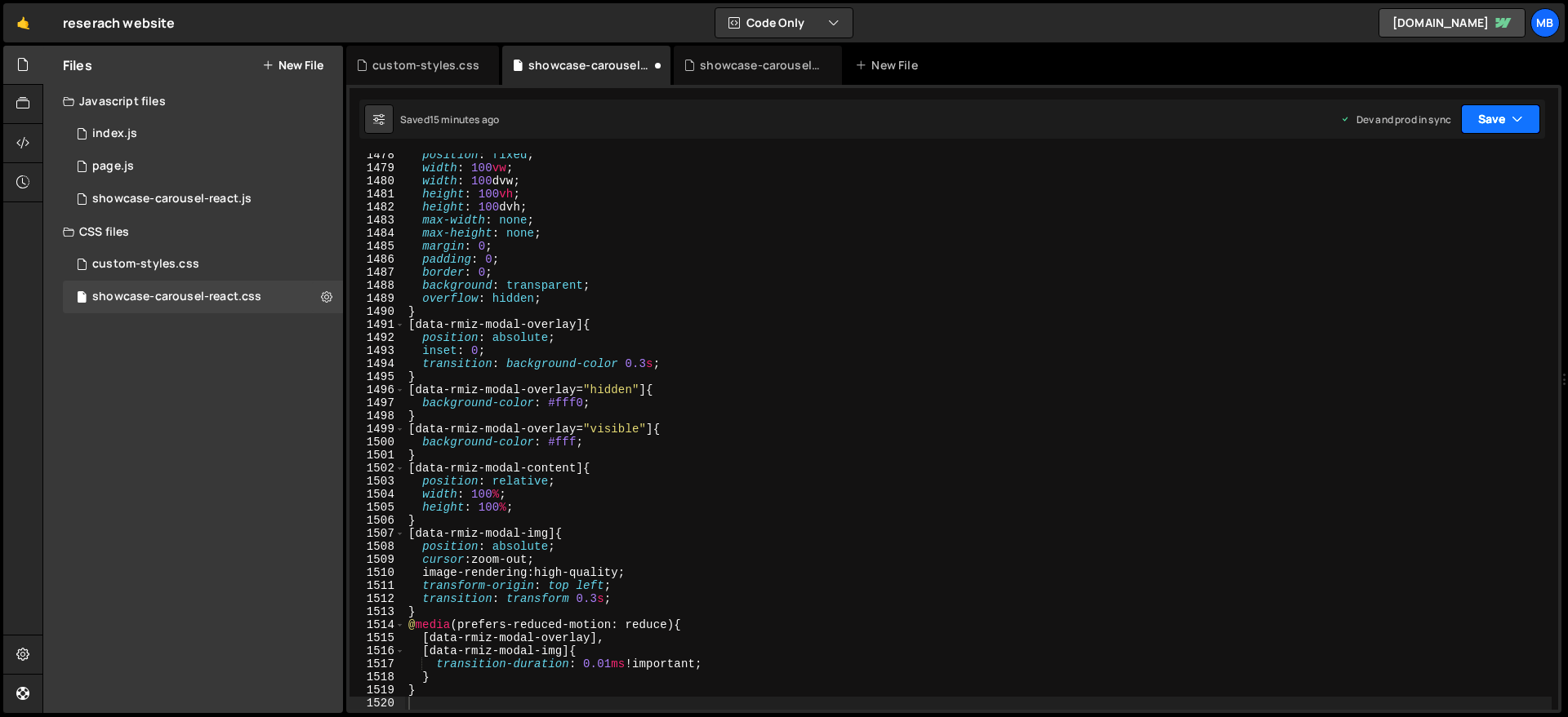
click at [1499, 124] on button "Save" at bounding box center [1499, 120] width 79 height 30
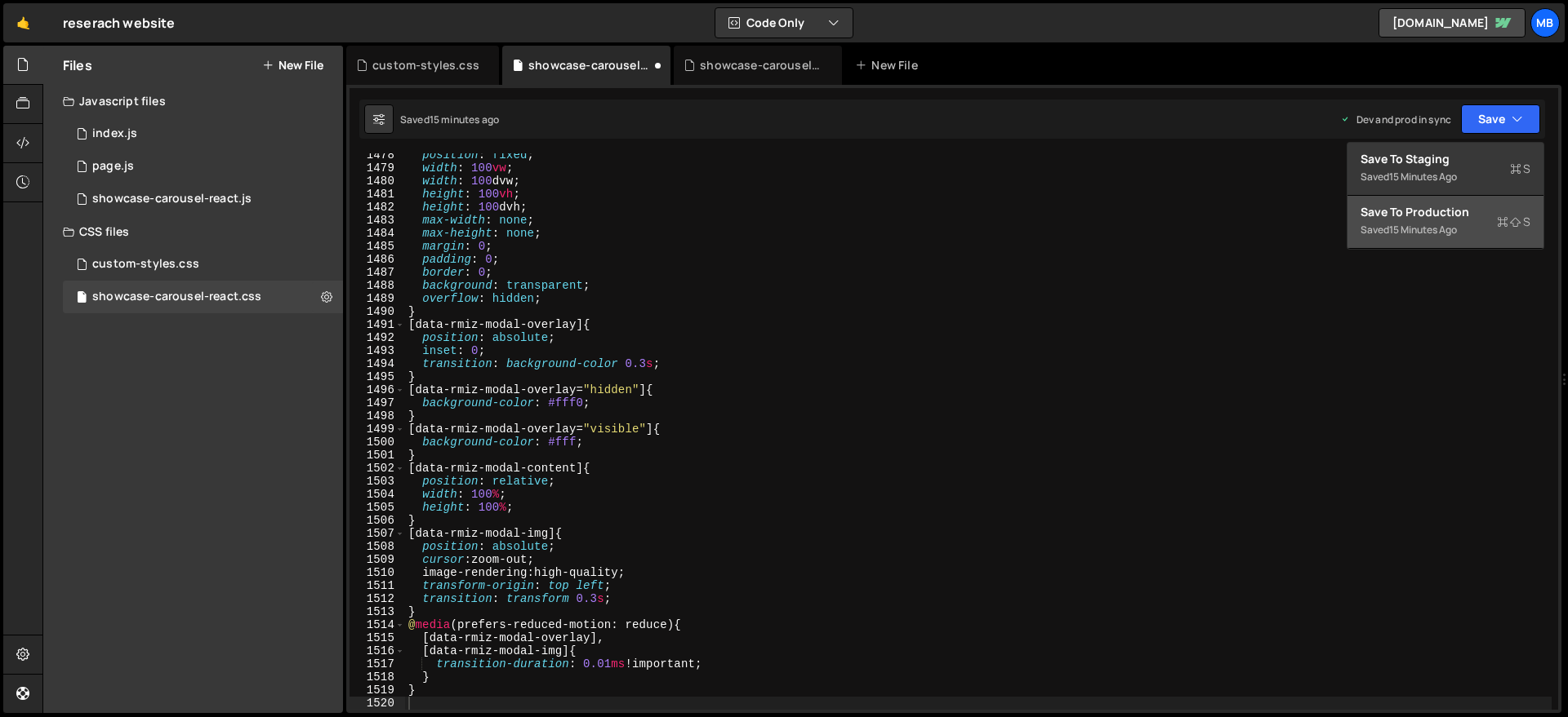
click at [1455, 217] on div "Save to Production S" at bounding box center [1445, 212] width 170 height 17
